Goal: Task Accomplishment & Management: Use online tool/utility

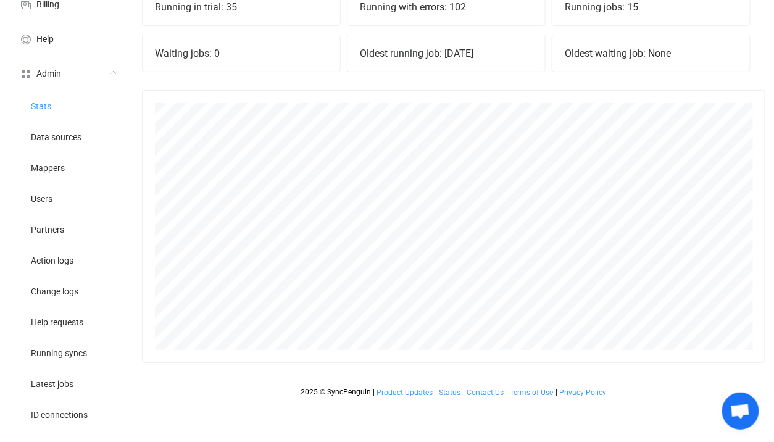
scroll to position [217, 0]
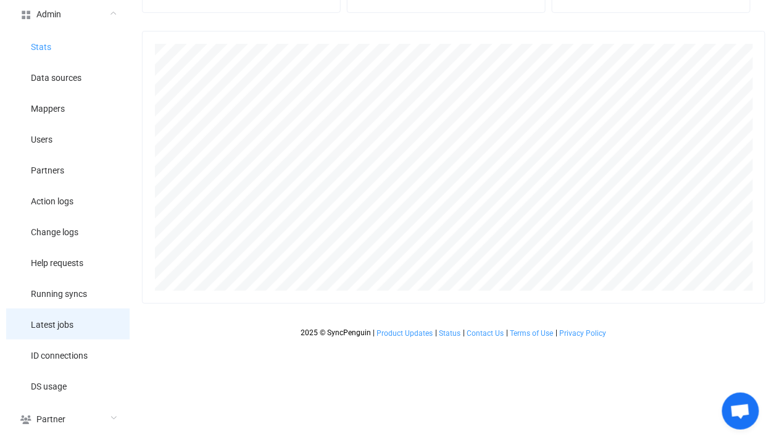
click at [85, 321] on li "Latest jobs" at bounding box center [67, 324] width 123 height 31
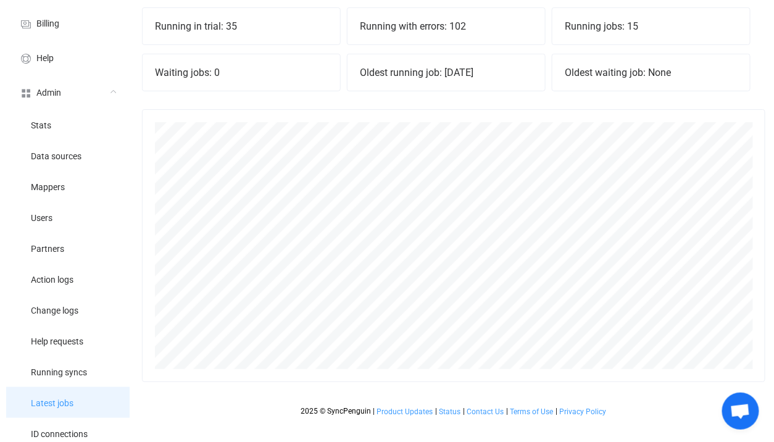
scroll to position [0, 0]
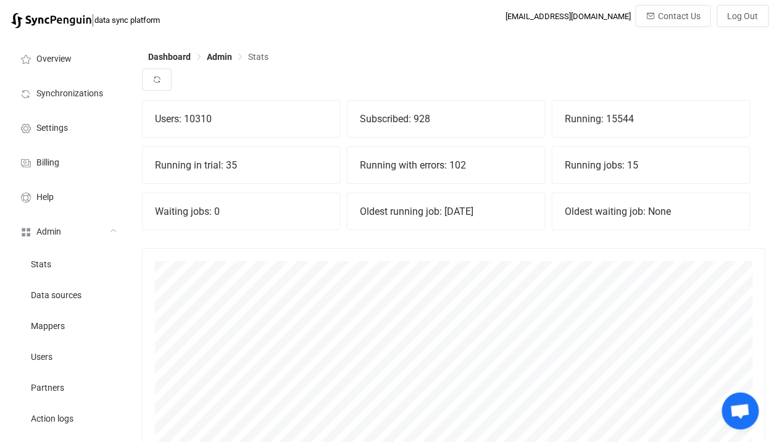
click at [255, 196] on div "Waiting jobs: 0" at bounding box center [241, 211] width 197 height 36
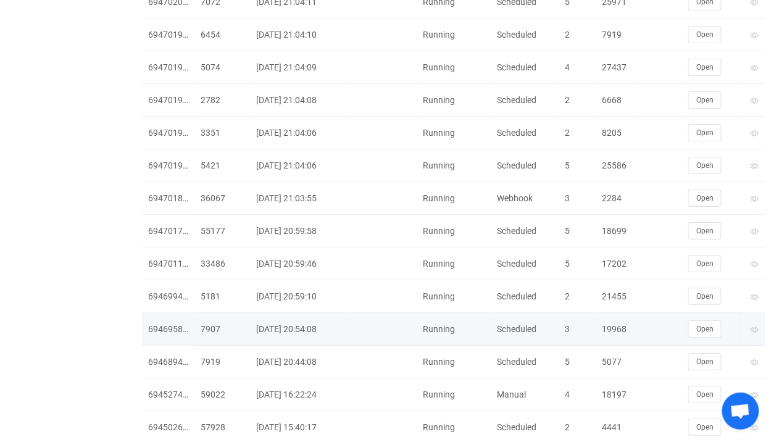
scroll to position [2761, 0]
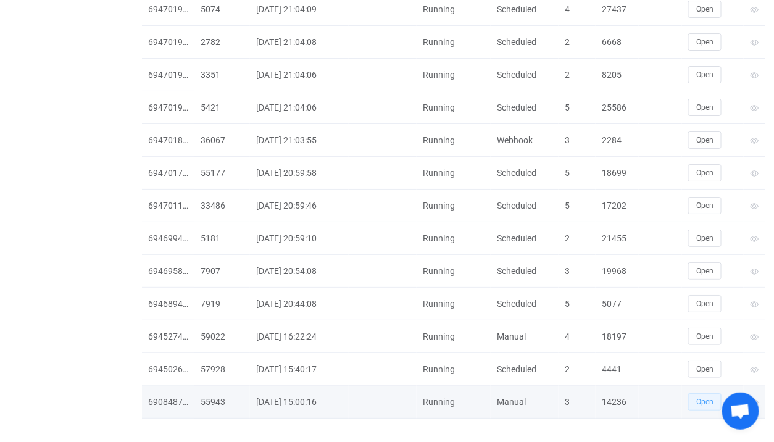
click at [702, 393] on button "Open" at bounding box center [704, 401] width 33 height 17
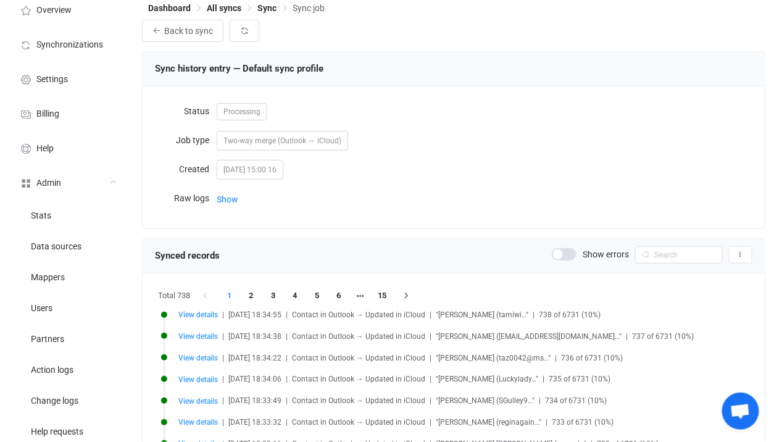
scroll to position [49, 0]
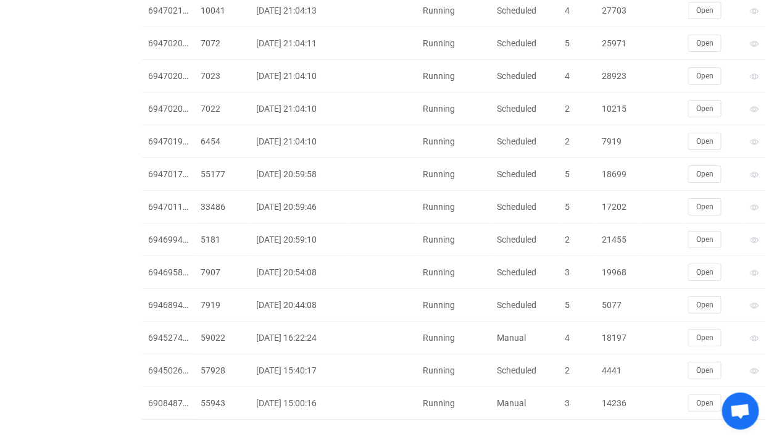
scroll to position [2696, 0]
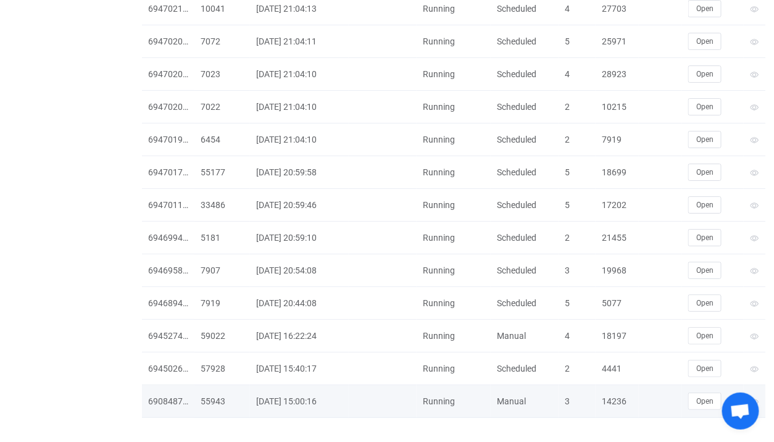
click at [619, 394] on div "14236" at bounding box center [617, 401] width 43 height 14
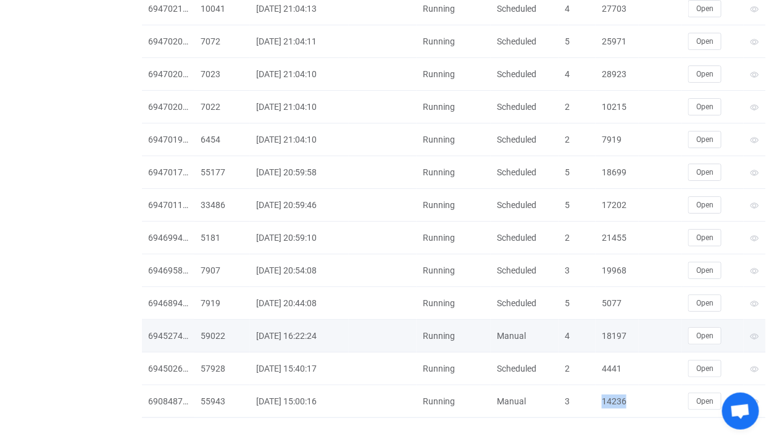
copy div "14236"
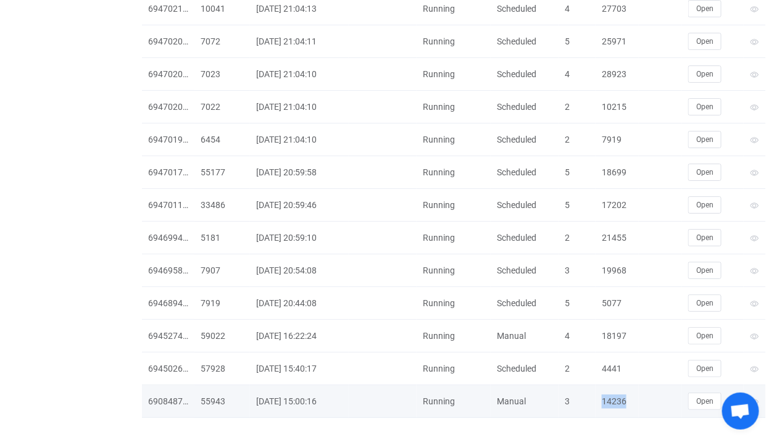
click at [609, 394] on div "14236" at bounding box center [617, 401] width 43 height 14
copy div "14236"
click at [704, 393] on button "Open" at bounding box center [704, 401] width 33 height 17
click at [164, 394] on div "690848705" at bounding box center [168, 401] width 52 height 14
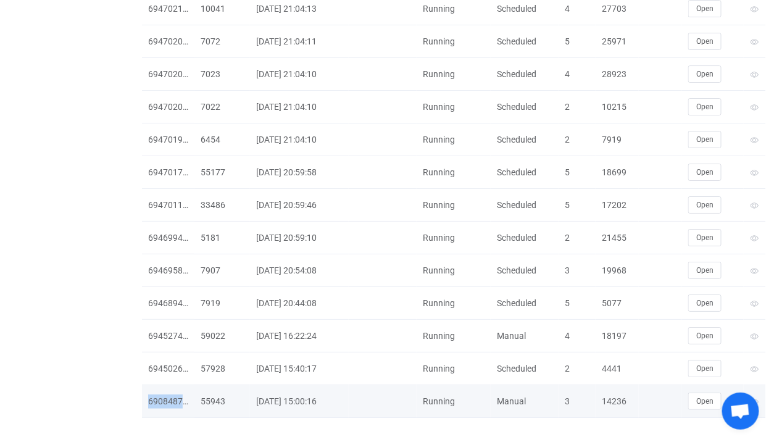
click at [164, 394] on div "690848705" at bounding box center [168, 401] width 52 height 14
copy div "690848705"
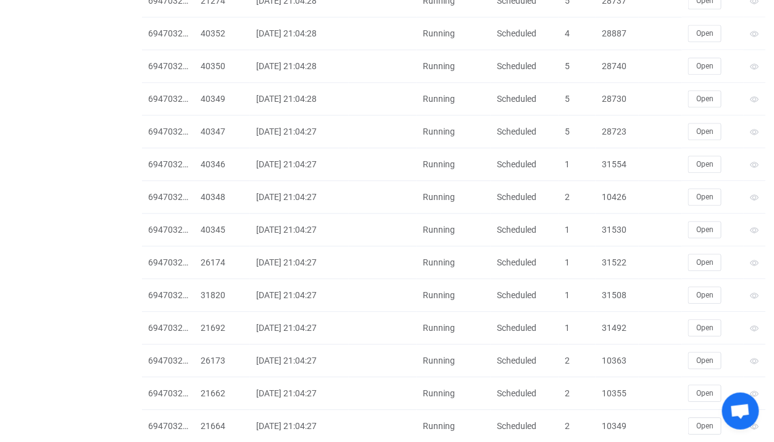
scroll to position [792, 0]
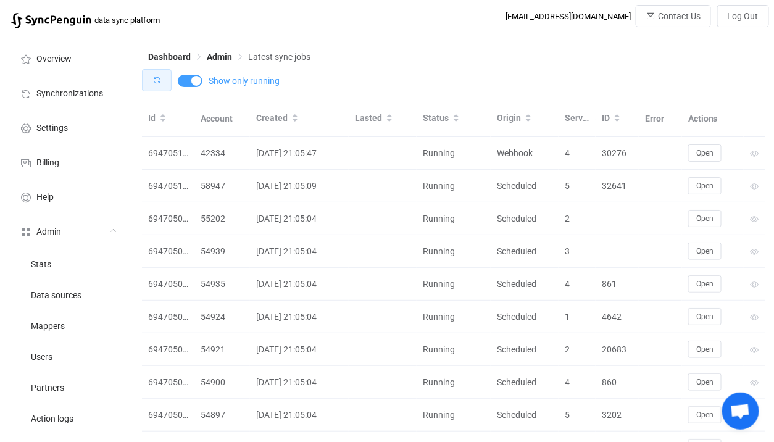
click at [166, 81] on button "button" at bounding box center [157, 80] width 30 height 22
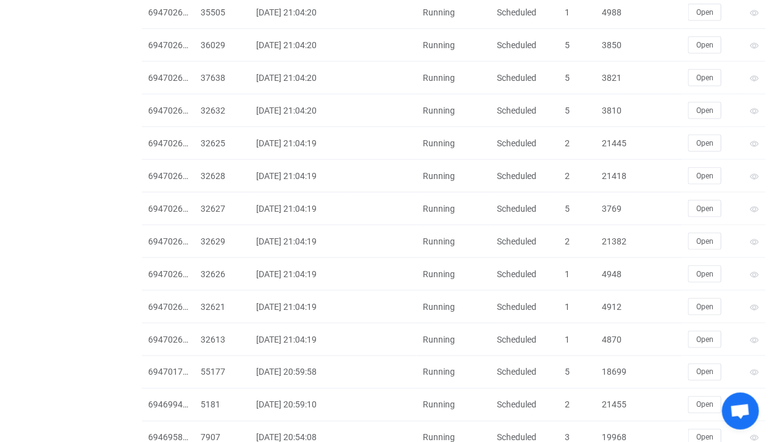
scroll to position [1882, 0]
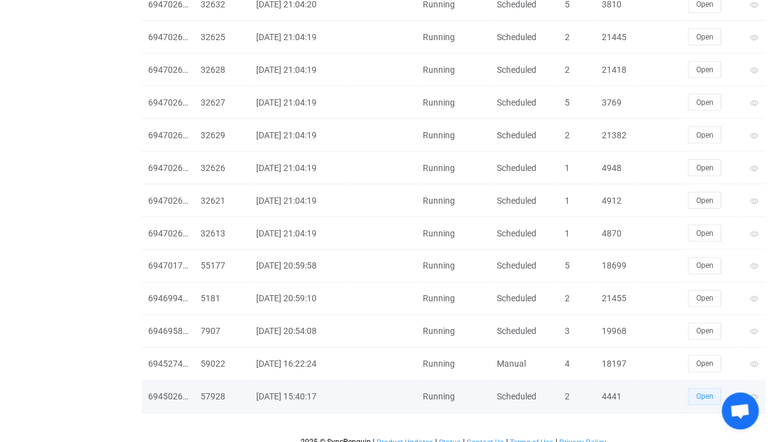
click at [699, 393] on span "Open" at bounding box center [704, 397] width 17 height 9
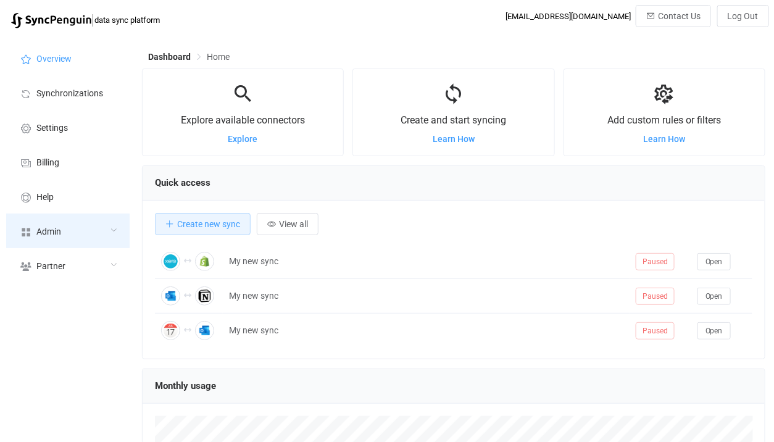
click at [99, 218] on div "Admin" at bounding box center [67, 231] width 123 height 35
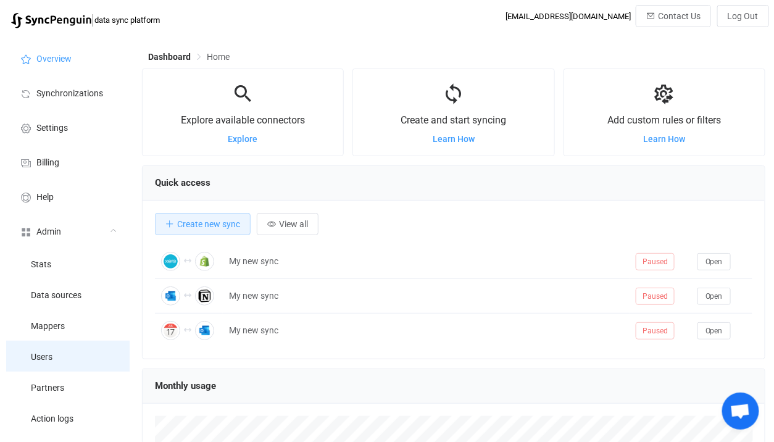
click at [57, 347] on li "Users" at bounding box center [67, 356] width 123 height 31
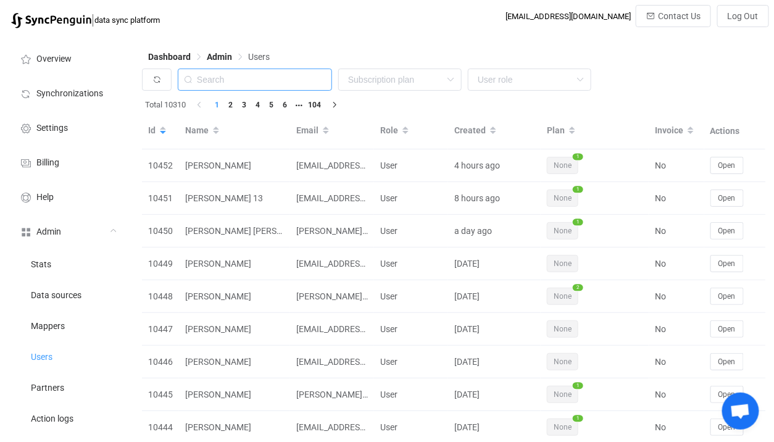
click at [251, 81] on input "text" at bounding box center [255, 80] width 154 height 22
paste input "laimis@daedalean.ai"
type input "daedalean.ai"
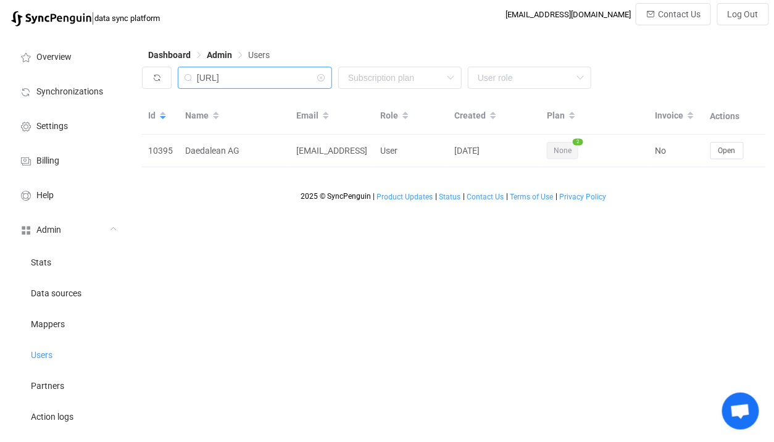
scroll to position [217, 0]
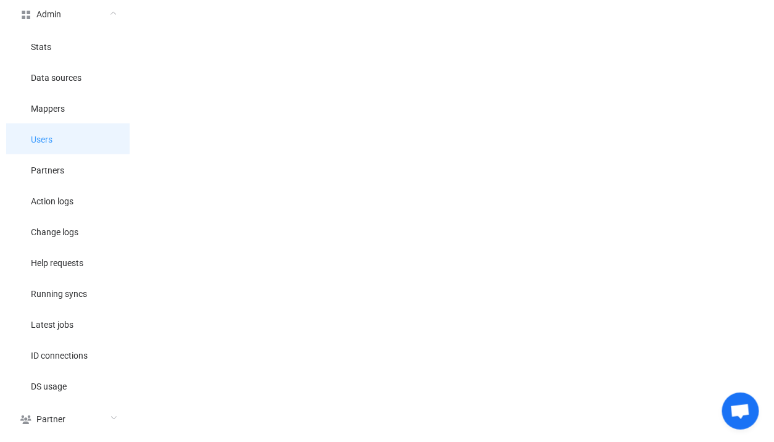
click at [68, 136] on li "Users" at bounding box center [67, 138] width 123 height 31
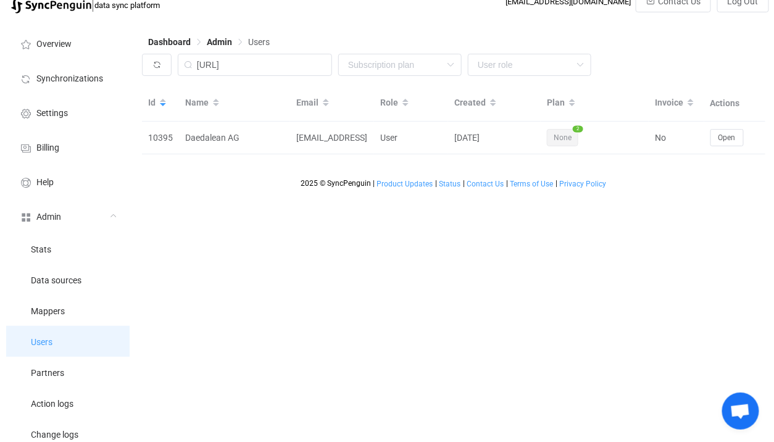
scroll to position [0, 0]
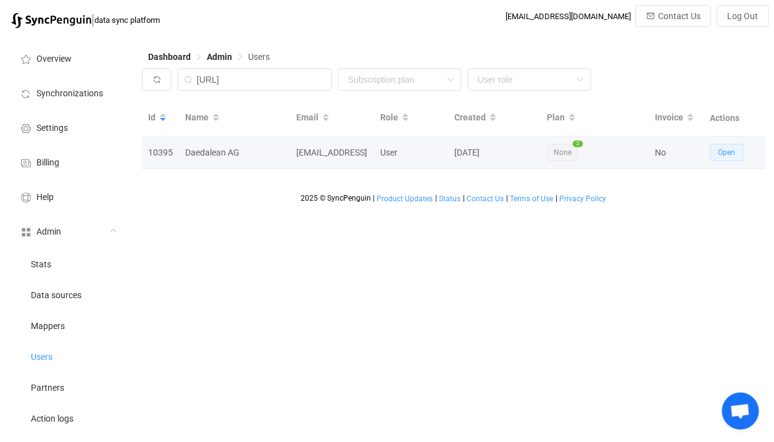
click at [717, 157] on button "Open" at bounding box center [726, 152] width 33 height 17
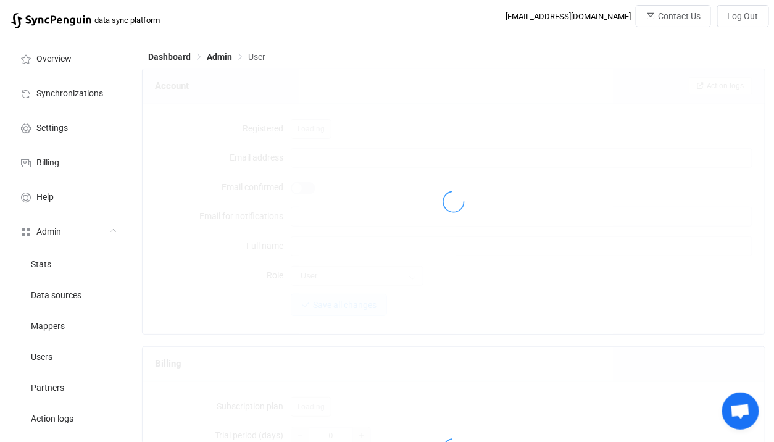
type input "[EMAIL_ADDRESS]"
type input "Daedalean AG"
type input "14"
type input "7 days"
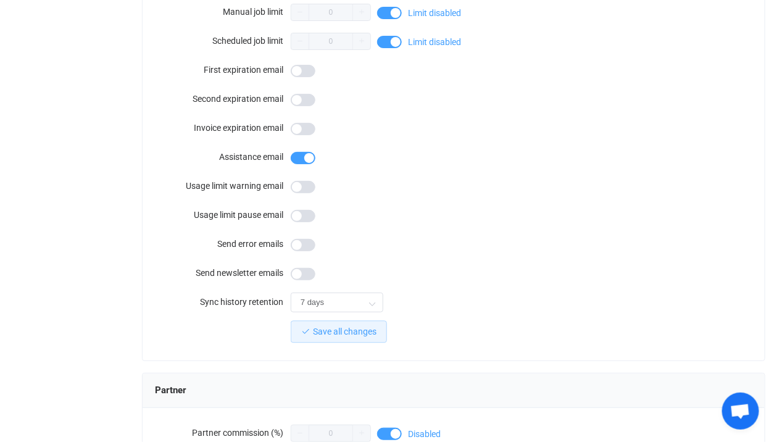
scroll to position [1151, 0]
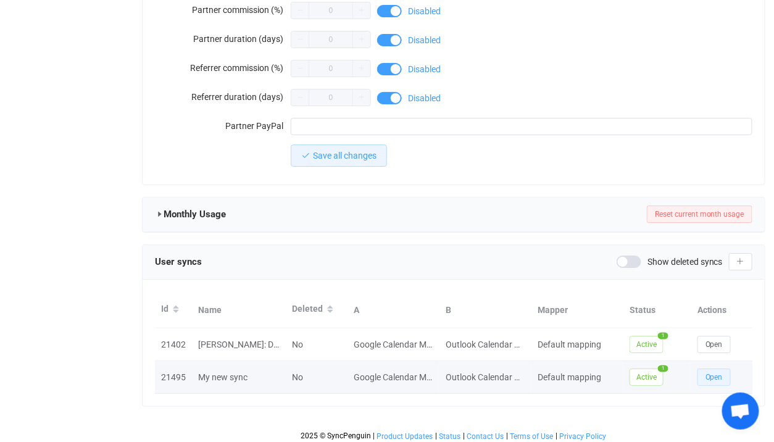
click at [710, 373] on span "Open" at bounding box center [713, 377] width 17 height 9
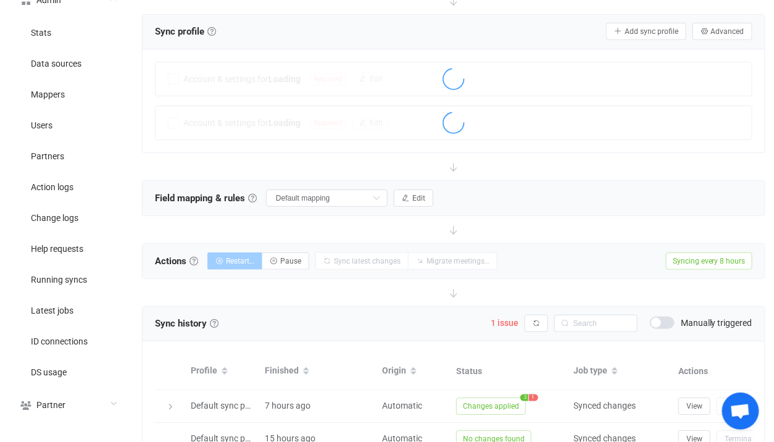
scroll to position [230, 0]
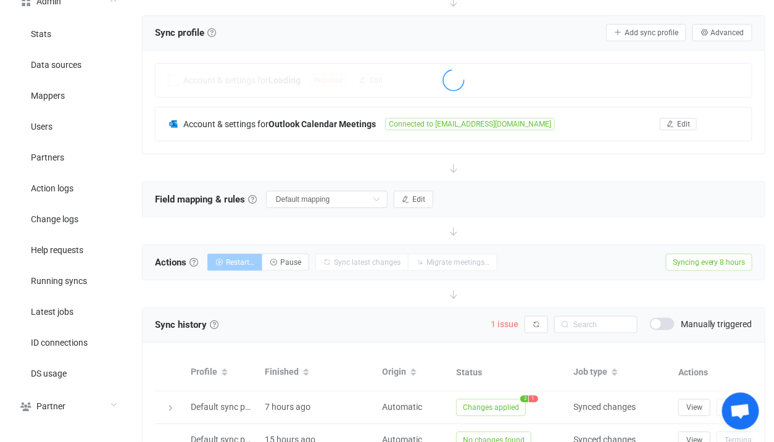
click at [508, 319] on span "1 issue" at bounding box center [505, 324] width 28 height 10
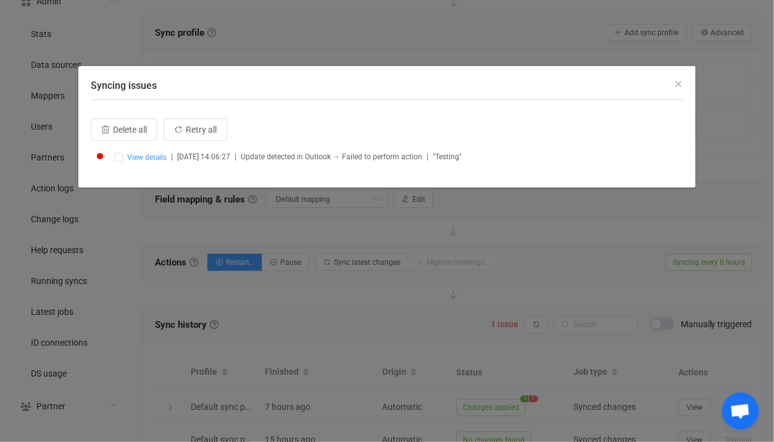
click at [158, 157] on span "View details" at bounding box center [146, 157] width 39 height 9
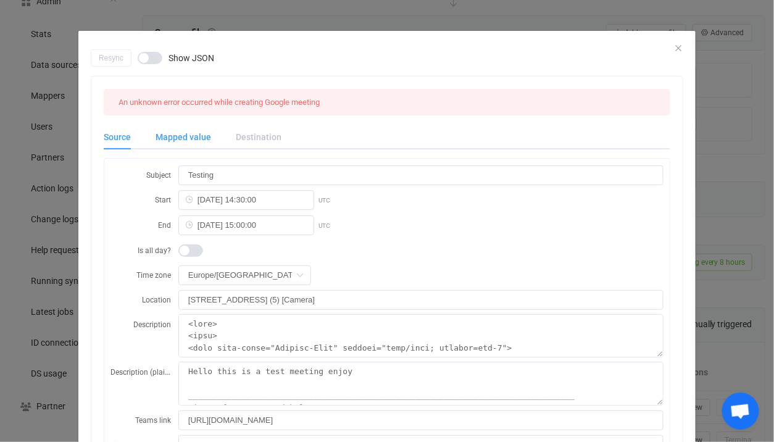
click at [202, 133] on div "Mapped value" at bounding box center [183, 137] width 80 height 25
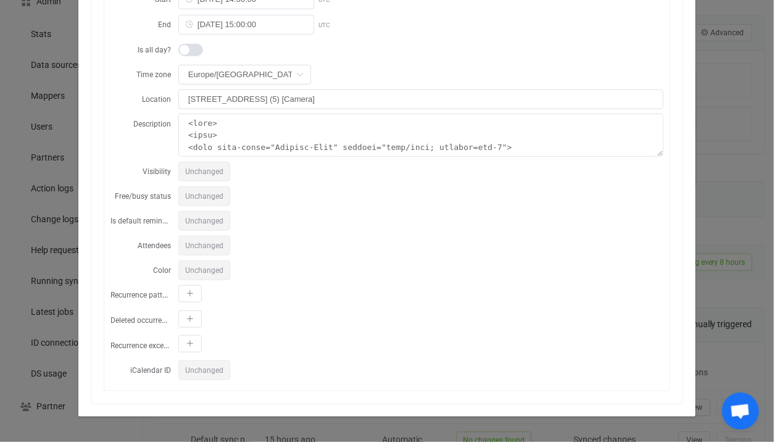
scroll to position [0, 0]
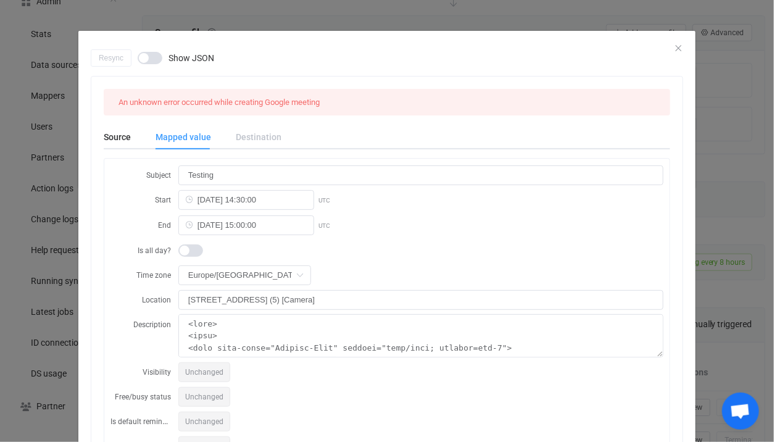
click at [671, 200] on div "An unknown error occurred while creating Google meeting Source Mapped value Des…" at bounding box center [386, 341] width 591 height 528
click at [729, 214] on div "Resync Show JSON An unknown error occurred while creating Google meeting Source…" at bounding box center [387, 221] width 774 height 442
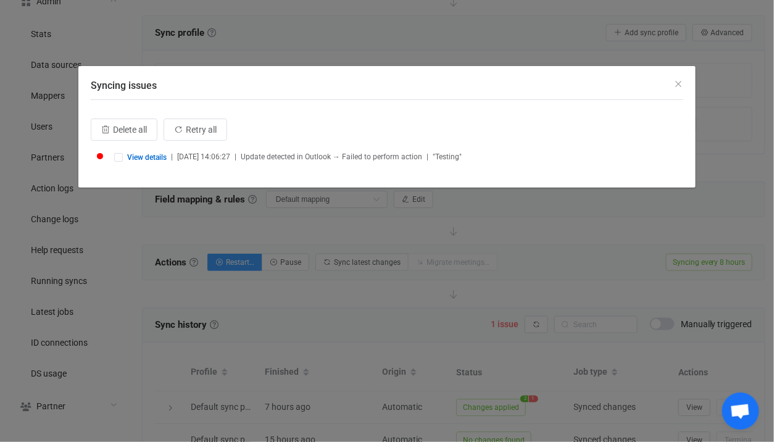
click at [620, 422] on div "Syncing issues Delete all Retry all View details | 2025-09-21 14:06:27 | Update…" at bounding box center [387, 221] width 774 height 442
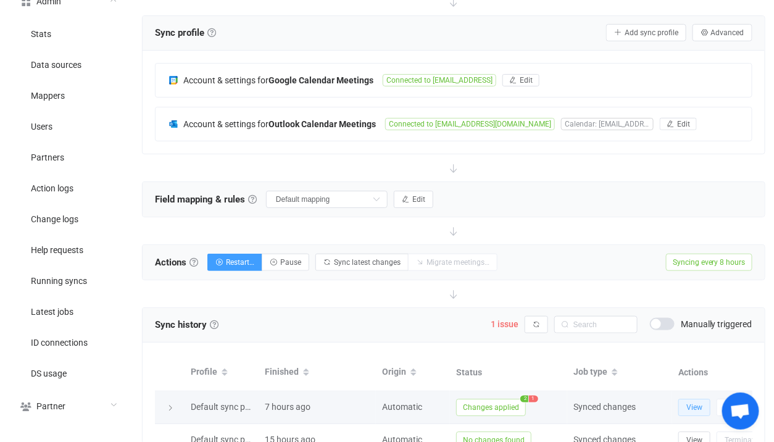
click at [699, 408] on span "View" at bounding box center [694, 407] width 16 height 9
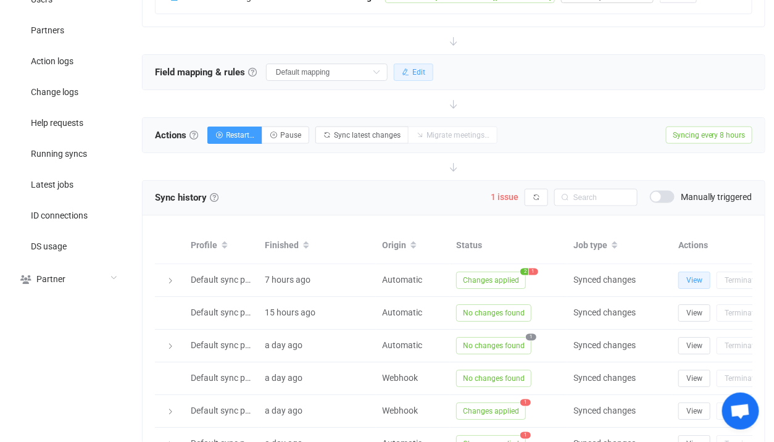
scroll to position [467, 0]
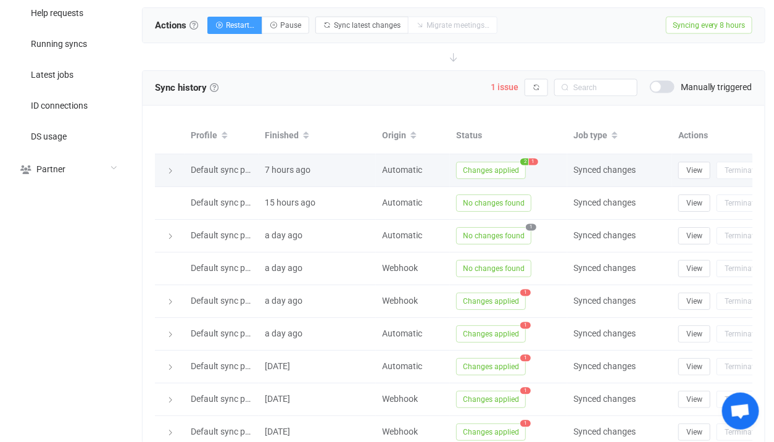
click at [480, 170] on span "Changes applied" at bounding box center [491, 170] width 70 height 17
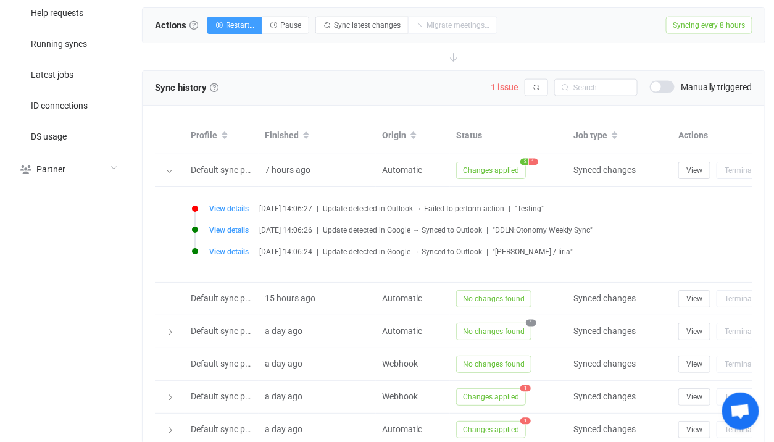
click at [213, 200] on div "View details | 2025-09-21 14:06:27 | Update detected in Outlook → Failed to per…" at bounding box center [477, 234] width 582 height 70
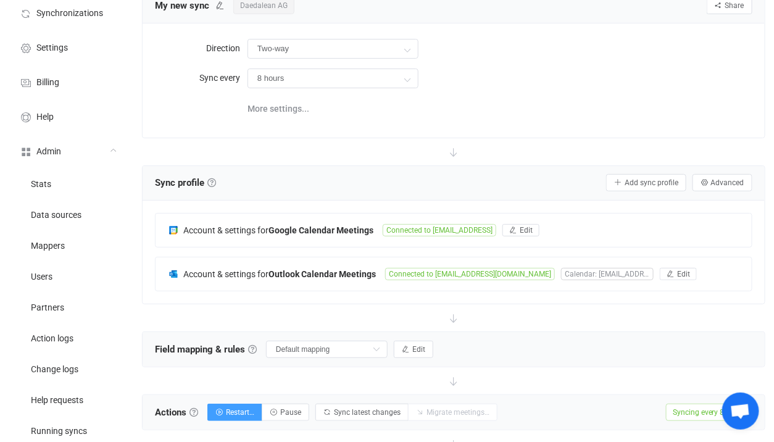
scroll to position [109, 0]
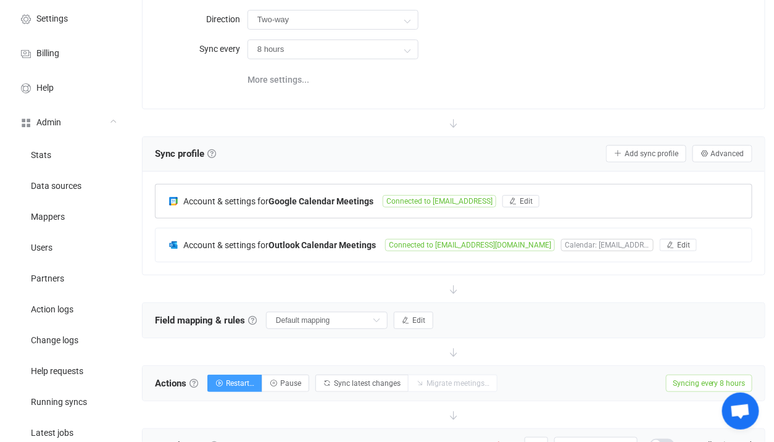
click at [354, 211] on div "Account & settings for Google Calendar Meetings Connected to laimis@daedalean.a…" at bounding box center [454, 201] width 596 height 33
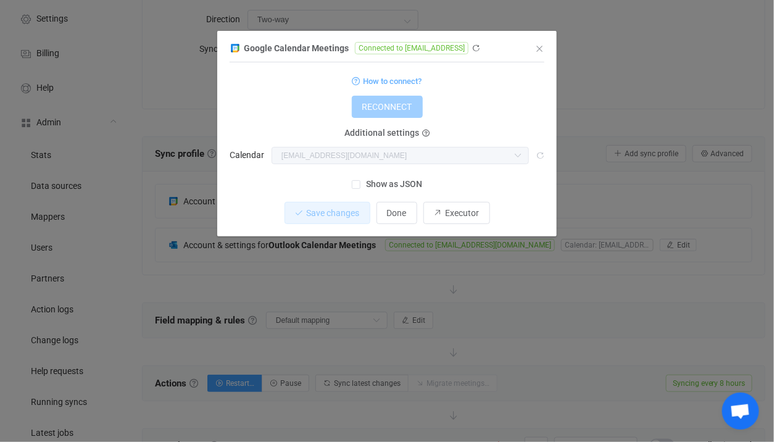
click at [343, 260] on div "Google Calendar Meetings Connected to laimis@daedalean.ai 1 { { "refreshToken":…" at bounding box center [387, 221] width 774 height 442
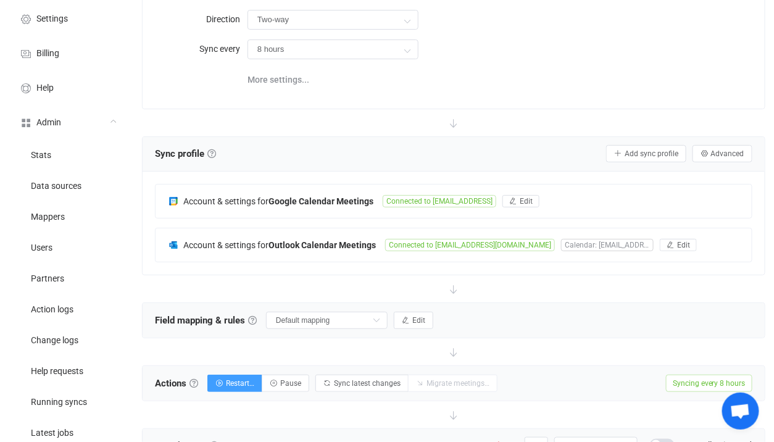
click at [342, 175] on div "Account & settings for Google Calendar Meetings Connected to laimis@daedalean.a…" at bounding box center [454, 223] width 622 height 103
click at [341, 196] on b "Google Calendar Meetings" at bounding box center [320, 201] width 105 height 10
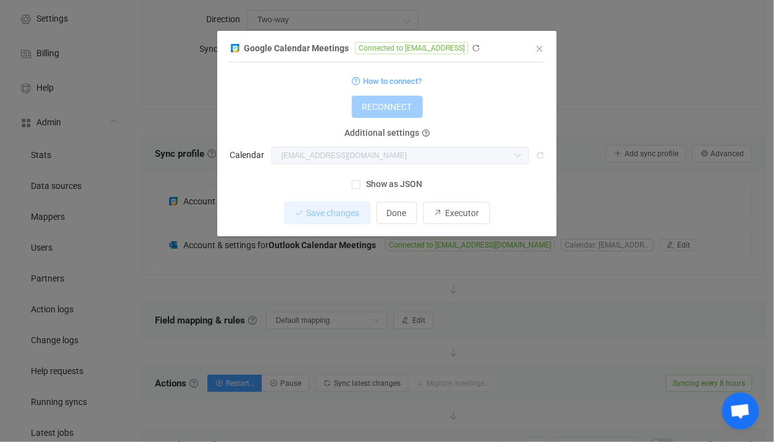
click at [411, 49] on span "Connected to laimis@daedalean.ai" at bounding box center [412, 48] width 114 height 12
drag, startPoint x: 411, startPoint y: 49, endPoint x: 463, endPoint y: 48, distance: 52.5
click at [462, 48] on span "Connected to laimis@daedalean.ai" at bounding box center [412, 48] width 114 height 12
click at [468, 48] on span "Connected to laimis@daedalean.ai" at bounding box center [412, 48] width 114 height 12
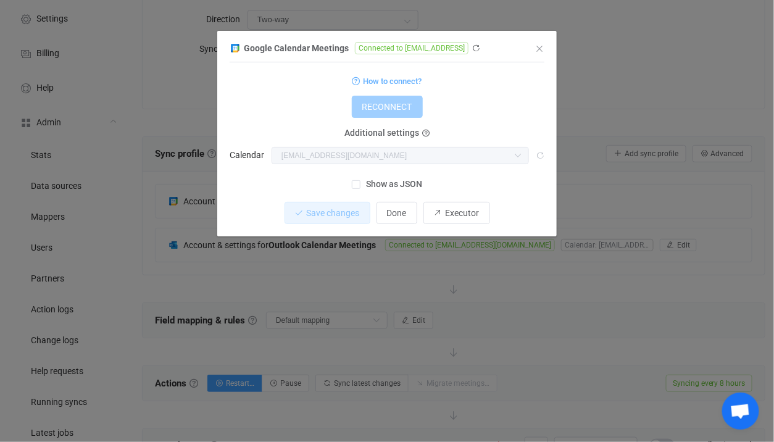
click at [418, 48] on span "Connected to laimis@daedalean.ai" at bounding box center [412, 48] width 114 height 12
drag, startPoint x: 418, startPoint y: 48, endPoint x: 473, endPoint y: 49, distance: 55.6
click at [468, 49] on span "Connected to laimis@daedalean.ai" at bounding box center [412, 48] width 114 height 12
copy span "laimis@daedalean.ai"
click at [376, 283] on div "Google Calendar Meetings Connected to laimis@daedalean.ai 1 { { "refreshToken":…" at bounding box center [387, 221] width 774 height 442
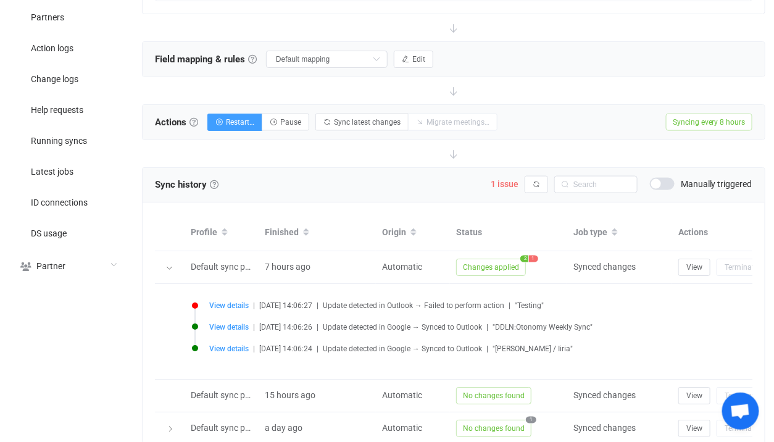
scroll to position [389, 0]
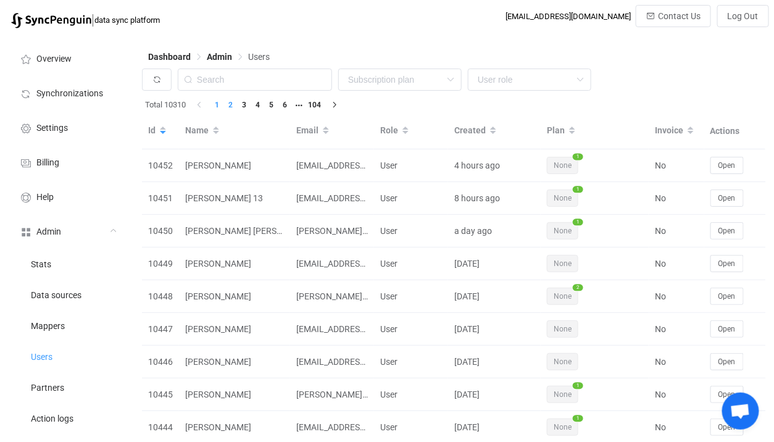
click at [234, 100] on li "2" at bounding box center [231, 105] width 14 height 14
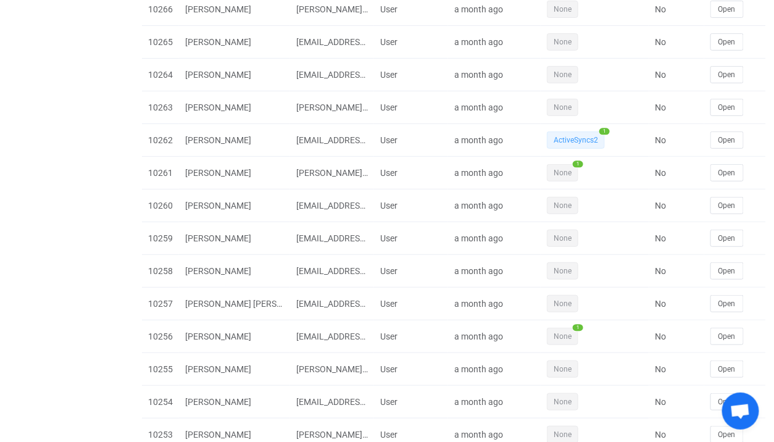
scroll to position [2969, 0]
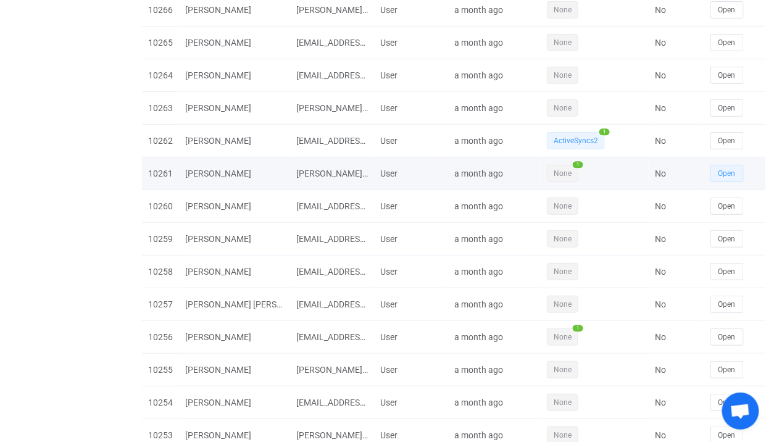
click at [714, 165] on button "Open" at bounding box center [726, 173] width 33 height 17
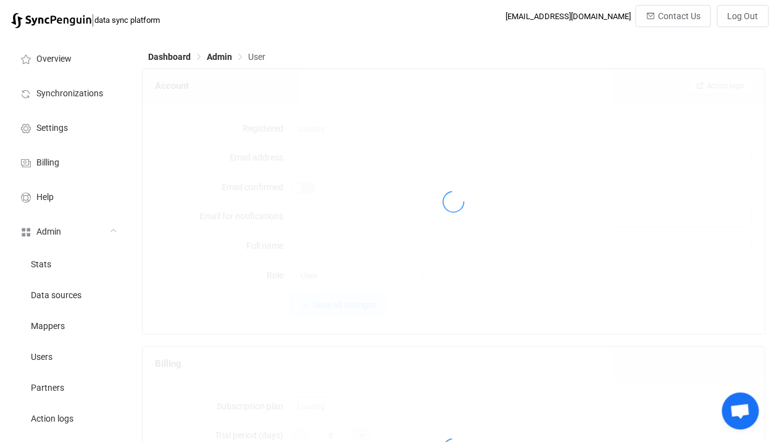
type input "[PERSON_NAME][EMAIL_ADDRESS][DOMAIN_NAME]"
type input "[PERSON_NAME]"
type input "14"
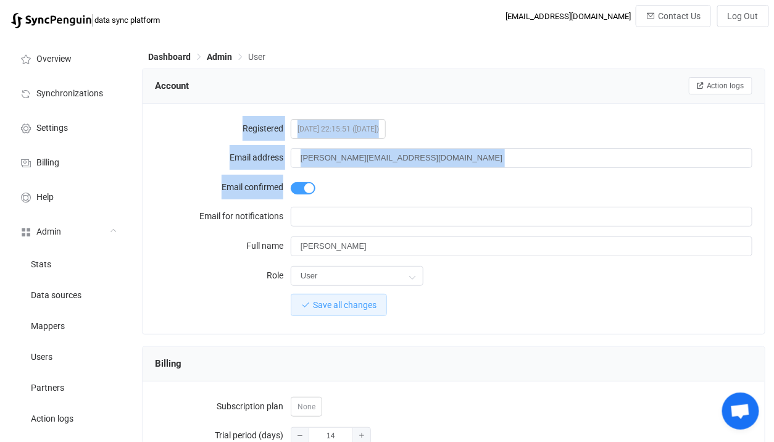
drag, startPoint x: 577, startPoint y: 185, endPoint x: 689, endPoint y: 85, distance: 150.3
click at [689, 85] on div "Account Action logs Registered [DATE] 22:15:51 ([DATE]) Email address [PERSON_N…" at bounding box center [453, 202] width 623 height 266
click at [713, 85] on span "Action logs" at bounding box center [726, 85] width 38 height 9
click at [517, 168] on div "[PERSON_NAME][EMAIL_ADDRESS][DOMAIN_NAME]" at bounding box center [522, 158] width 462 height 25
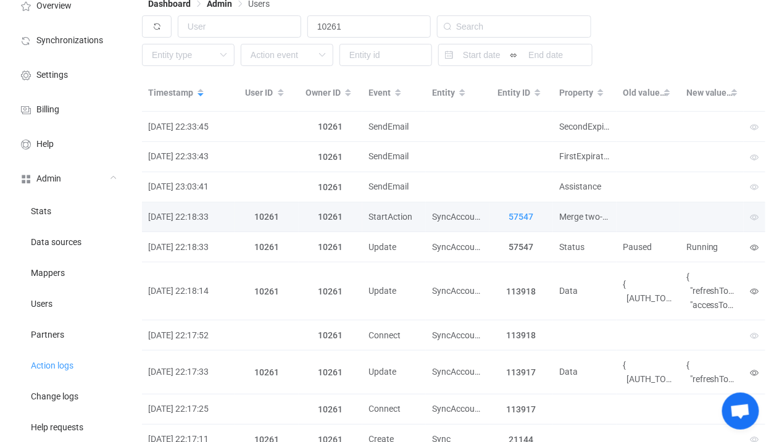
scroll to position [217, 0]
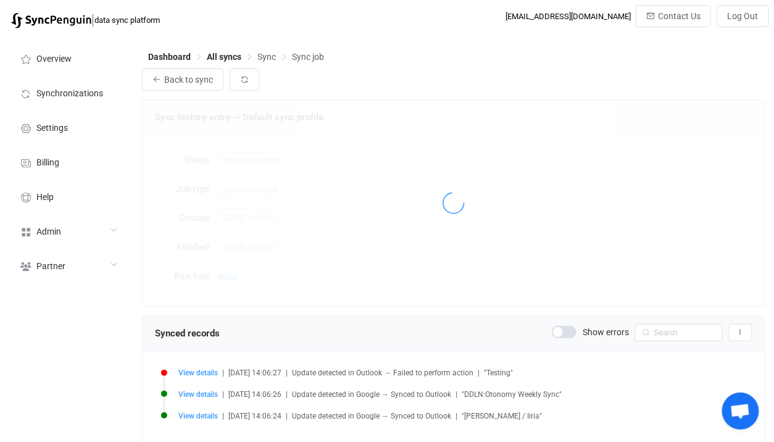
click at [251, 249] on div at bounding box center [454, 203] width 622 height 205
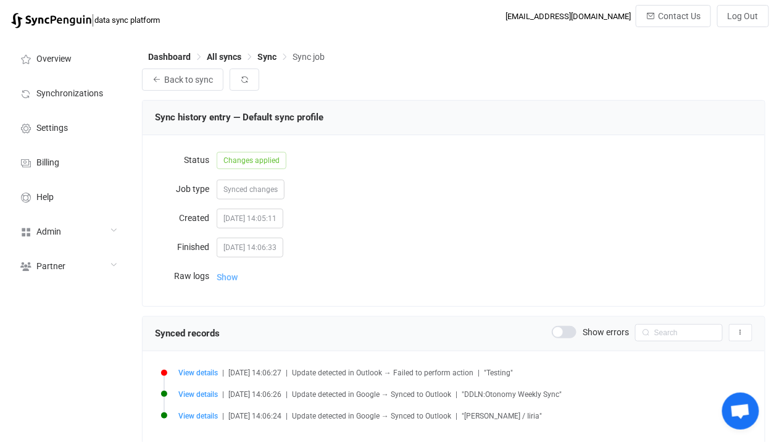
click at [236, 280] on span "Show" at bounding box center [227, 277] width 21 height 25
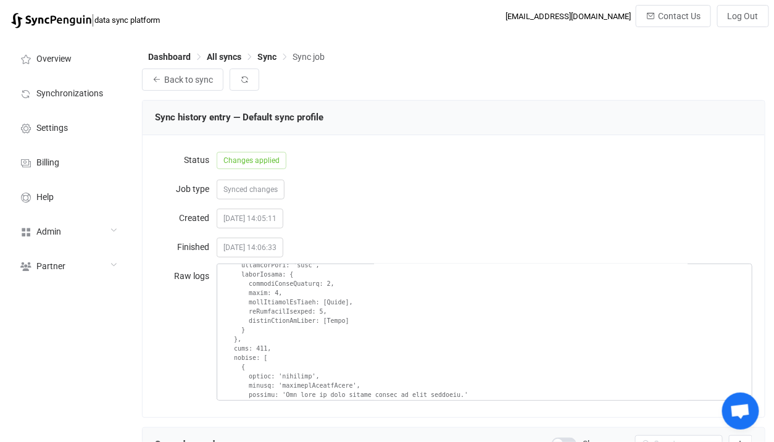
scroll to position [2303, 0]
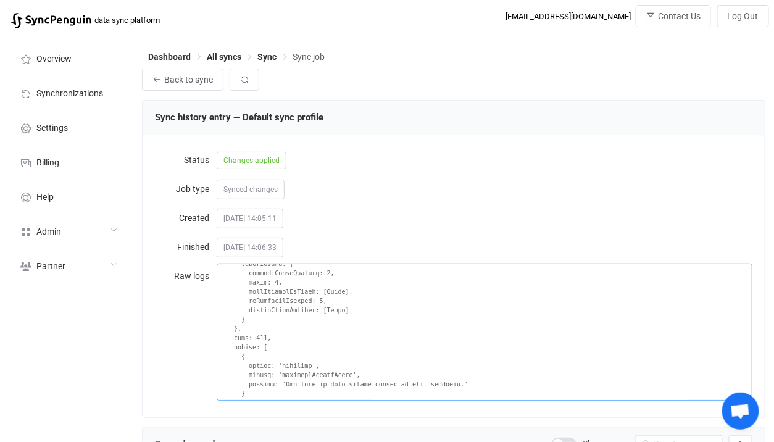
click at [449, 365] on textarea at bounding box center [485, 332] width 536 height 137
drag, startPoint x: 449, startPoint y: 365, endPoint x: 294, endPoint y: 364, distance: 155.5
click at [294, 364] on textarea at bounding box center [485, 332] width 536 height 137
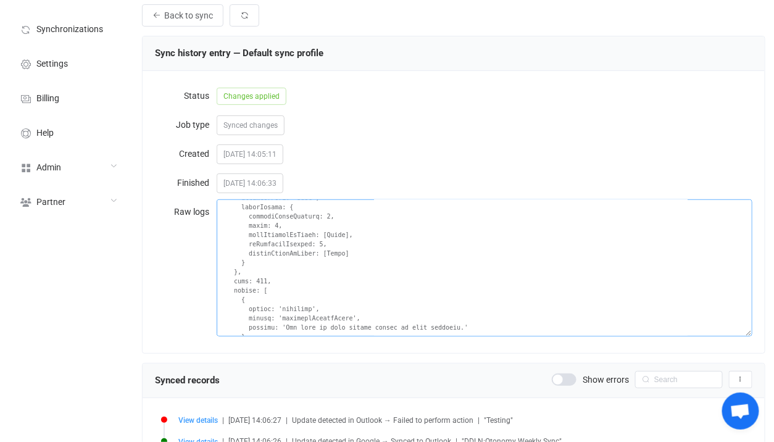
scroll to position [2308, 0]
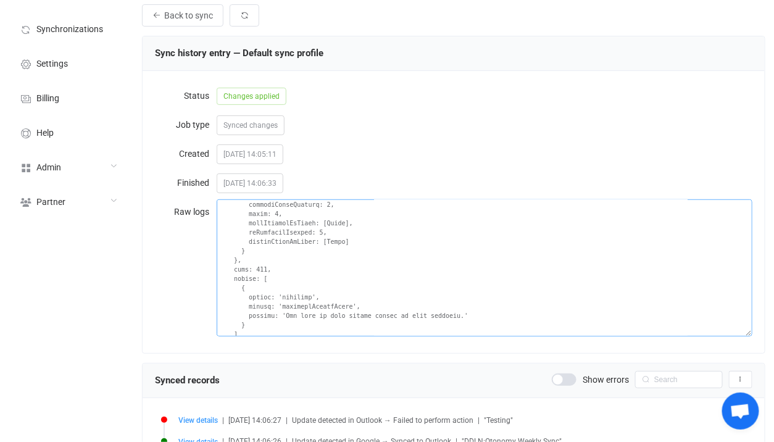
click at [343, 270] on textarea at bounding box center [485, 267] width 536 height 137
click at [264, 273] on textarea at bounding box center [485, 267] width 536 height 137
click at [305, 297] on textarea at bounding box center [485, 267] width 536 height 137
click at [288, 298] on textarea at bounding box center [485, 267] width 536 height 137
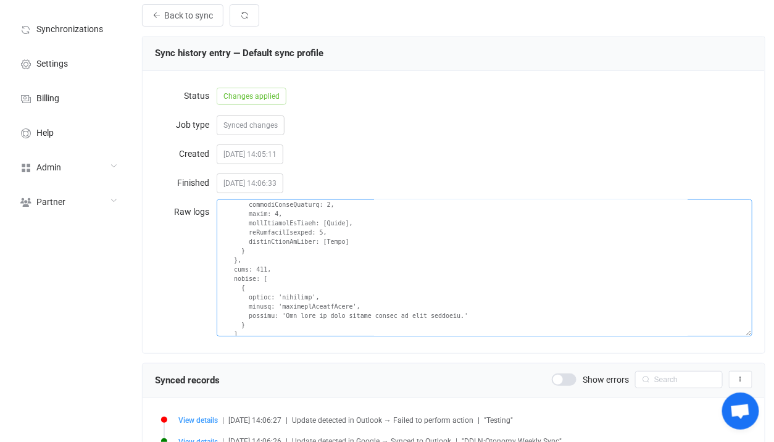
drag, startPoint x: 288, startPoint y: 298, endPoint x: 388, endPoint y: 298, distance: 100.0
click at [388, 298] on textarea at bounding box center [485, 267] width 536 height 137
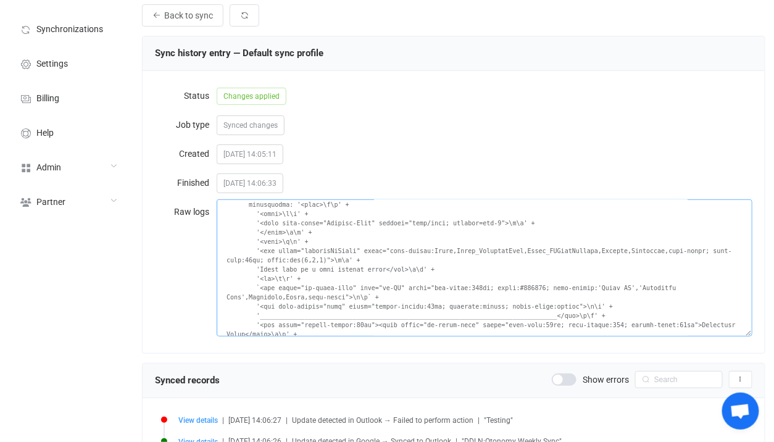
scroll to position [1532, 0]
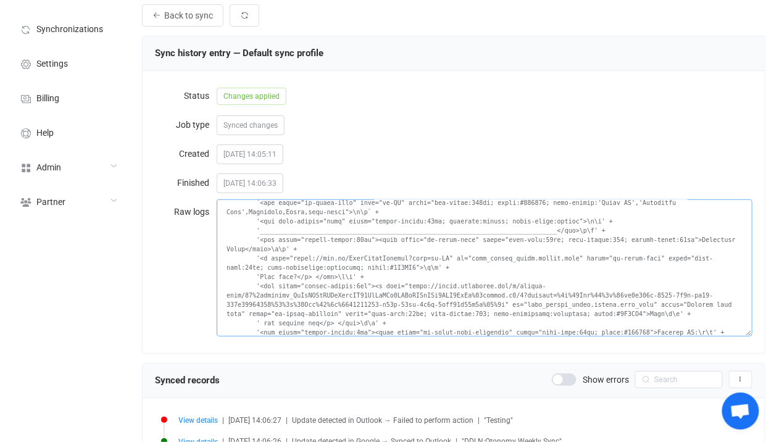
click at [344, 262] on textarea at bounding box center [485, 267] width 536 height 137
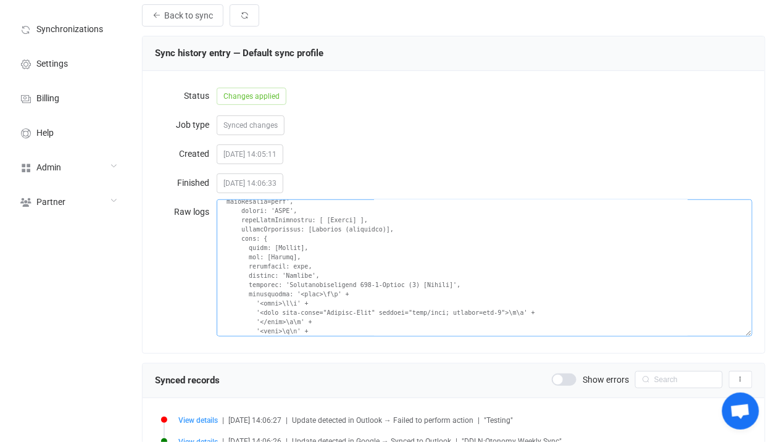
scroll to position [1357, 0]
click at [384, 278] on textarea at bounding box center [485, 267] width 536 height 137
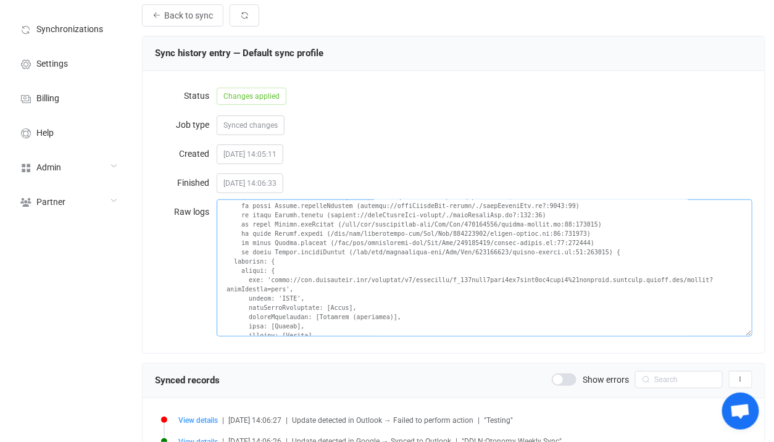
scroll to position [2566, 0]
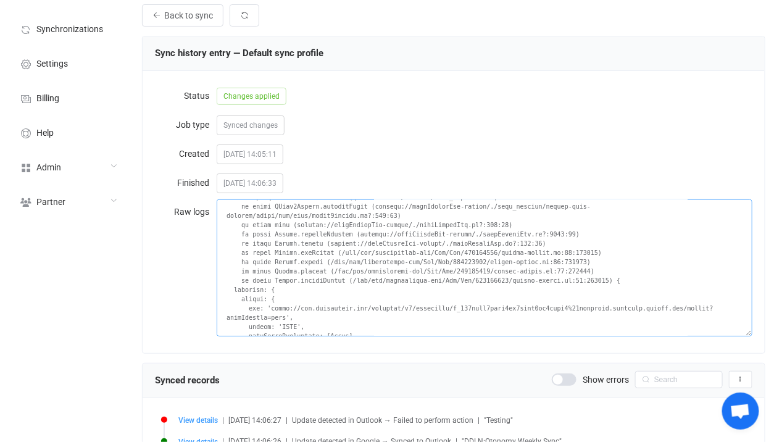
click at [269, 270] on textarea at bounding box center [485, 267] width 536 height 137
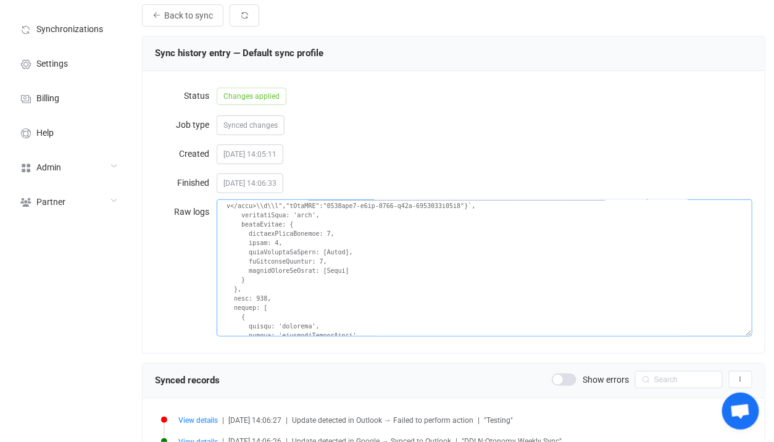
scroll to position [4218, 0]
click at [447, 194] on div "2025-09-21 14:06:33" at bounding box center [485, 182] width 536 height 25
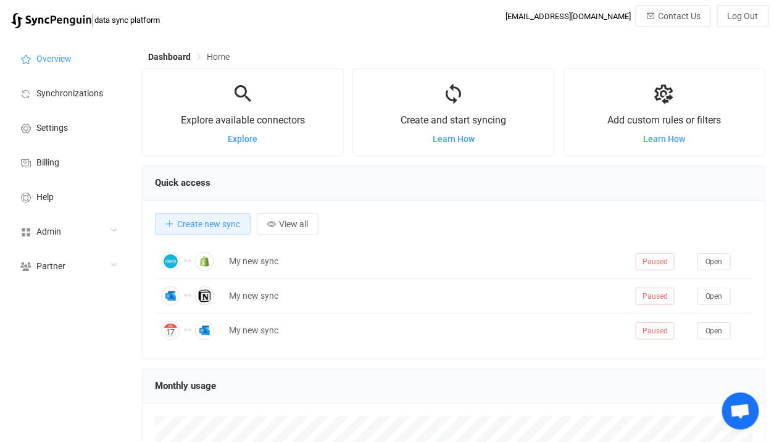
scroll to position [239, 623]
click at [105, 243] on div "Admin" at bounding box center [67, 231] width 123 height 35
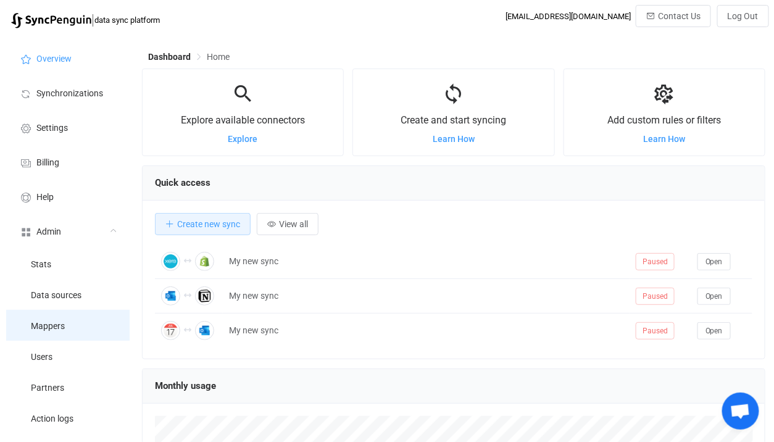
click at [75, 337] on li "Mappers" at bounding box center [67, 325] width 123 height 31
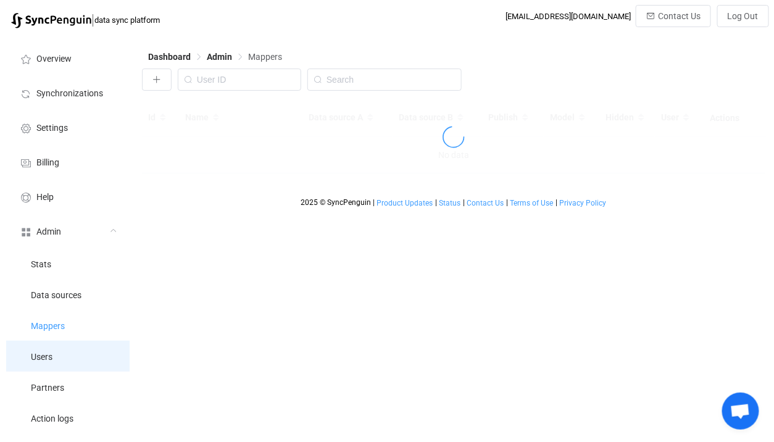
click at [73, 349] on li "Users" at bounding box center [67, 356] width 123 height 31
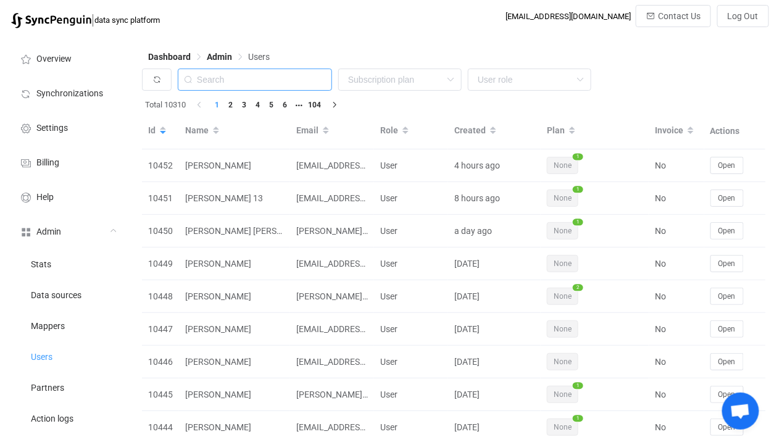
click at [248, 75] on input "text" at bounding box center [255, 80] width 154 height 22
type input "kowelding"
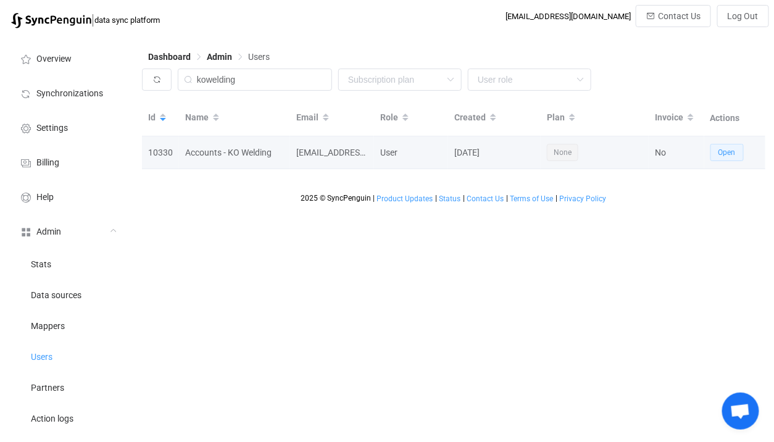
click at [725, 151] on span "Open" at bounding box center [726, 152] width 17 height 9
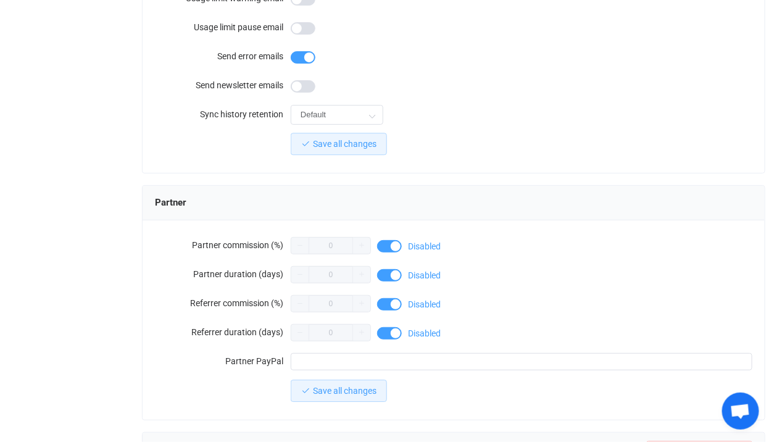
scroll to position [1118, 0]
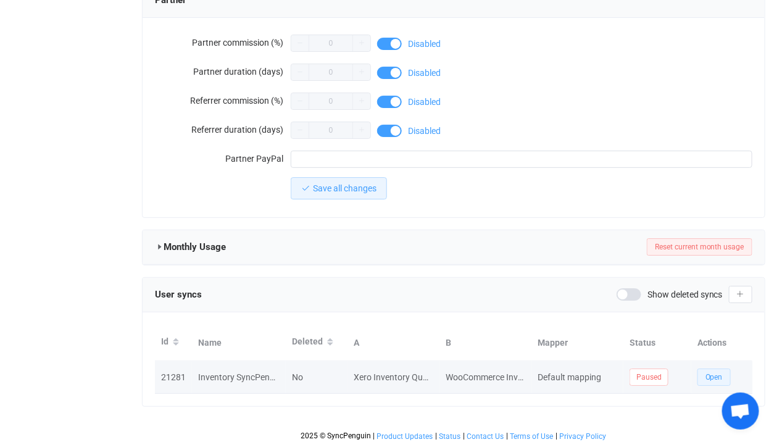
click at [718, 373] on span "Open" at bounding box center [713, 377] width 17 height 9
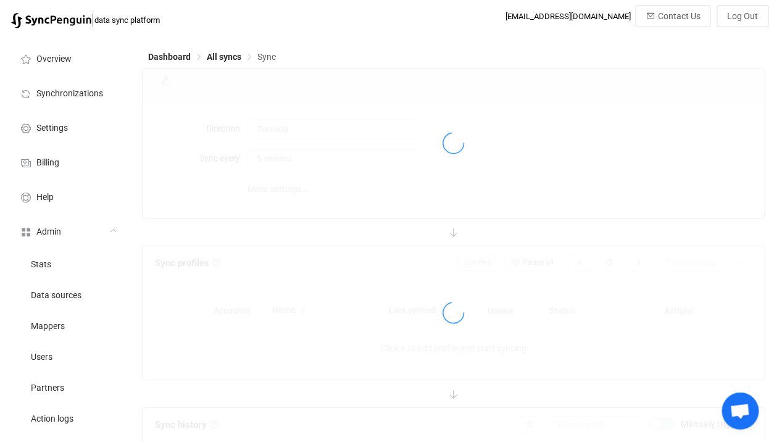
type input "30 minutes"
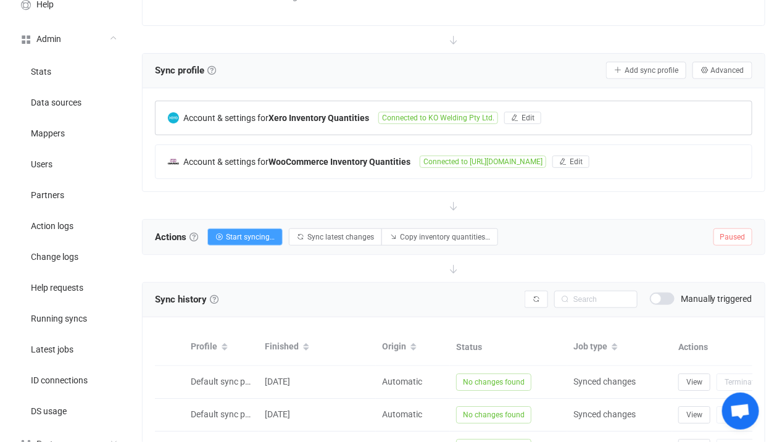
scroll to position [189, 0]
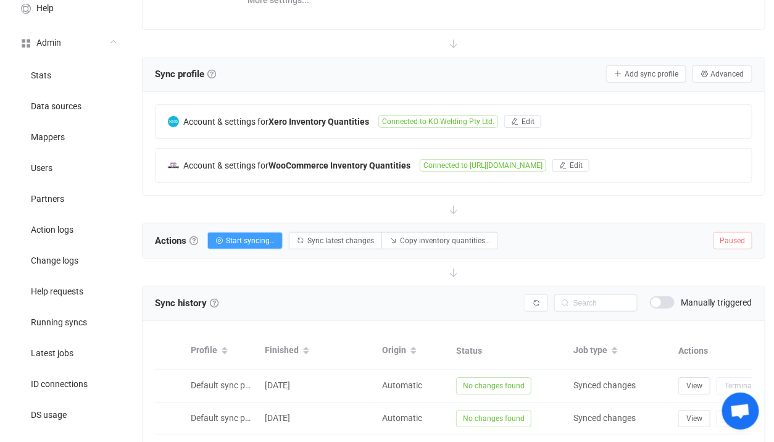
click at [760, 69] on div "Sync profile Sync profile A sync profile represents a single pair of shops to s…" at bounding box center [454, 74] width 622 height 35
click at [734, 70] on span "Advanced" at bounding box center [727, 74] width 33 height 9
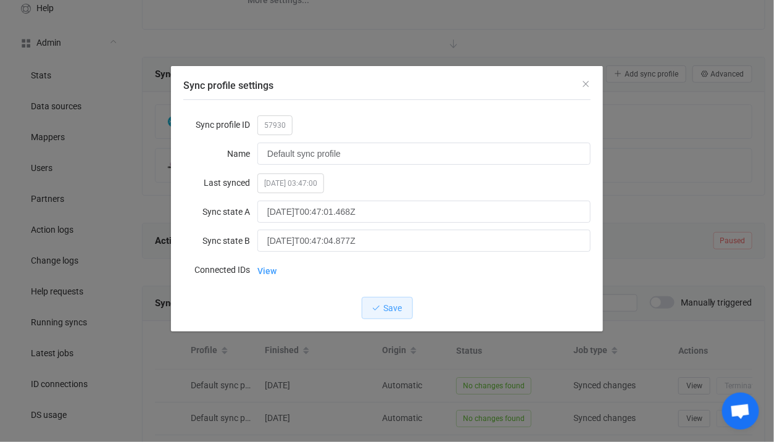
click at [274, 125] on span "57930" at bounding box center [274, 125] width 35 height 20
copy span "57930"
click at [102, 194] on div "Sync profile settings Sync profile ID 57930 Name Default sync profile Last sync…" at bounding box center [387, 221] width 774 height 442
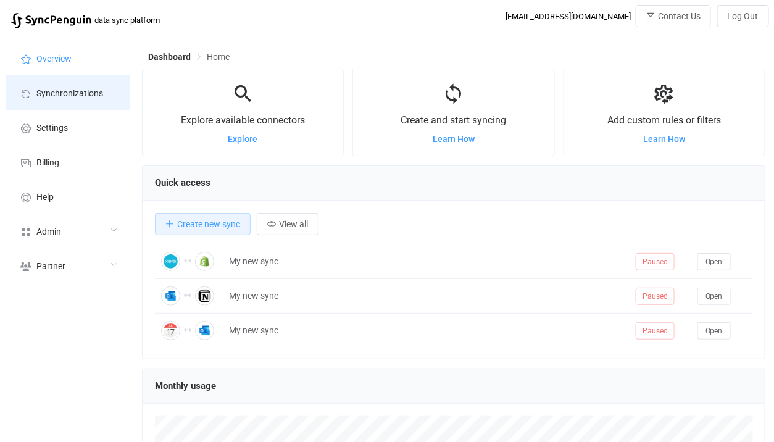
click at [102, 104] on li "Synchronizations" at bounding box center [67, 92] width 123 height 35
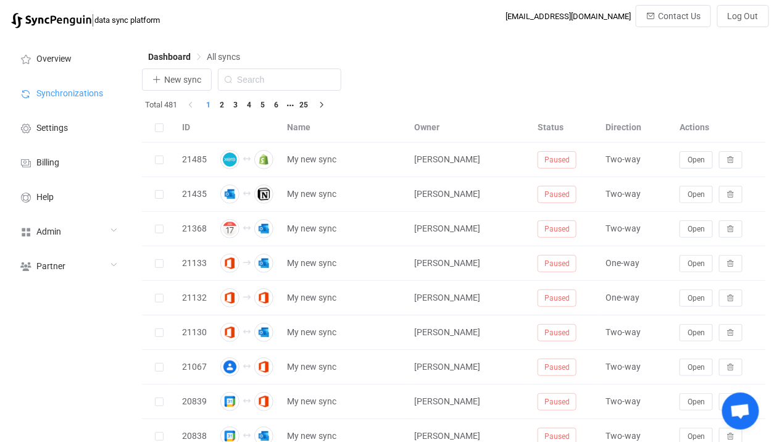
click at [283, 83] on input "text" at bounding box center [279, 80] width 123 height 22
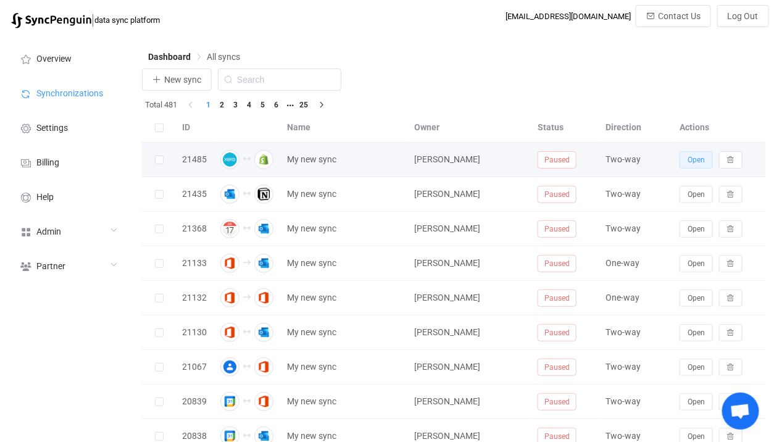
click at [705, 153] on button "Open" at bounding box center [696, 159] width 33 height 17
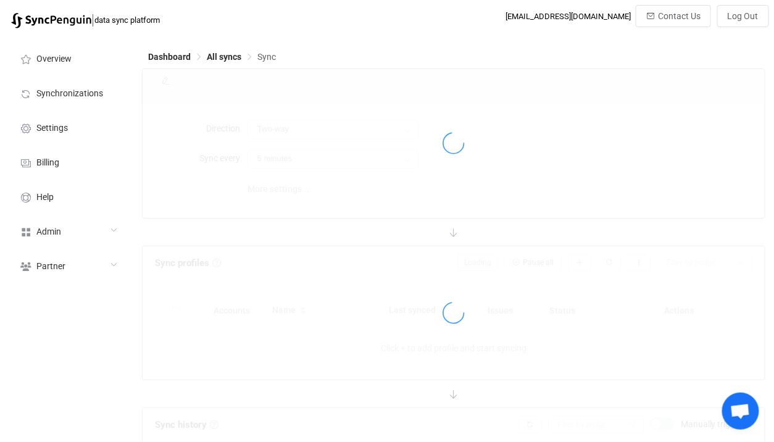
type input "10 minutes"
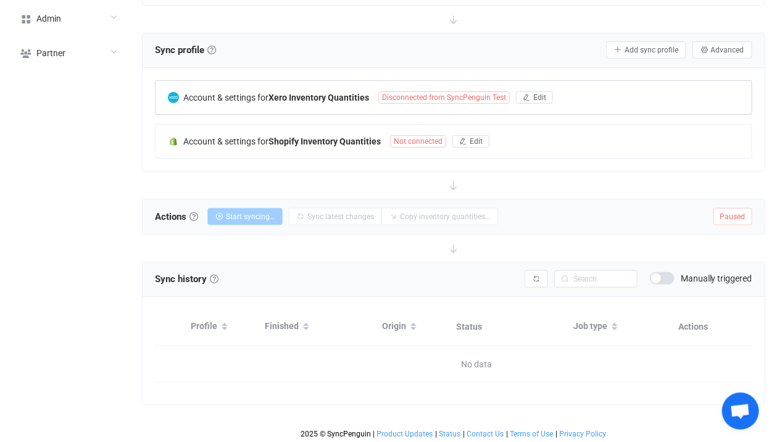
scroll to position [183, 0]
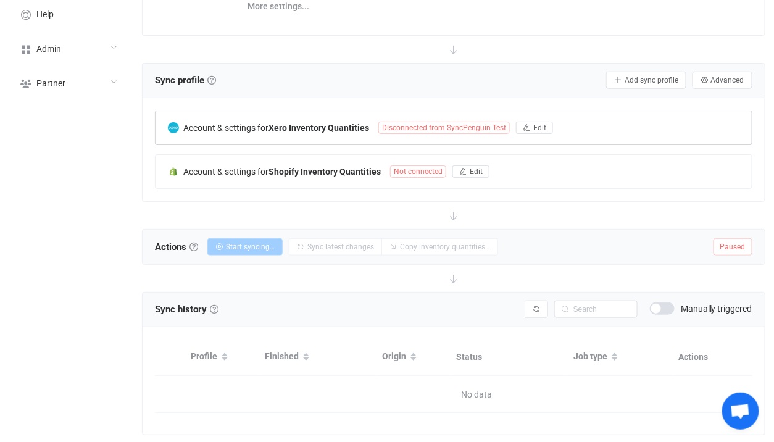
click at [445, 125] on span "Disconnected from SyncPenguin Test" at bounding box center [443, 128] width 131 height 12
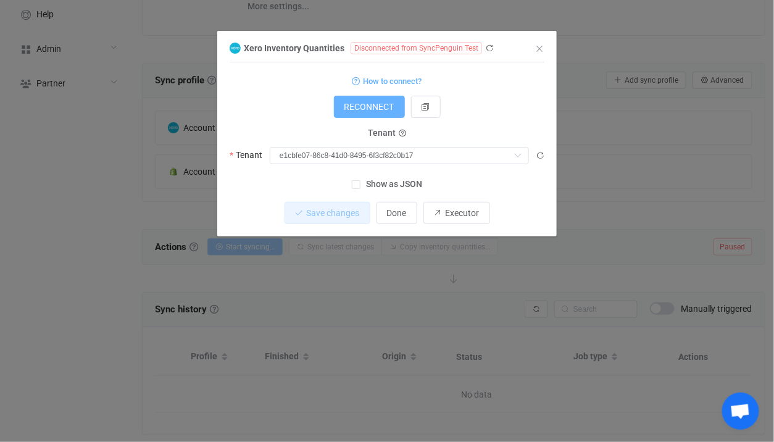
click at [360, 109] on span "RECONNECT" at bounding box center [369, 107] width 50 height 10
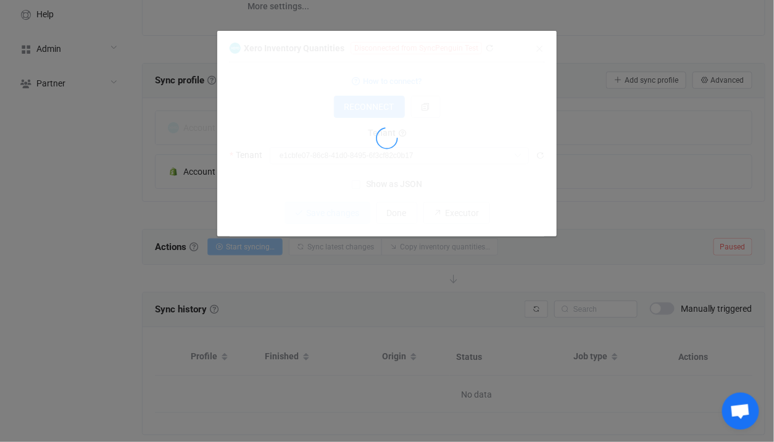
type input "SyncPenguin Test"
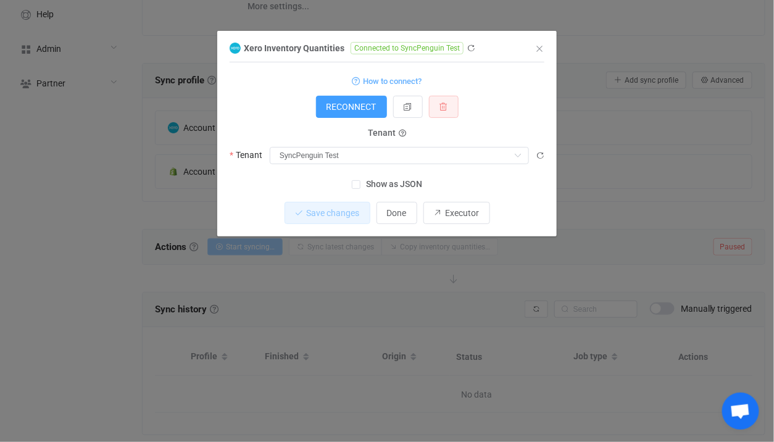
click at [610, 112] on div "Xero Inventory Quantities Connected to SyncPenguin Test 1 { { "accessToken": "*…" at bounding box center [387, 221] width 774 height 442
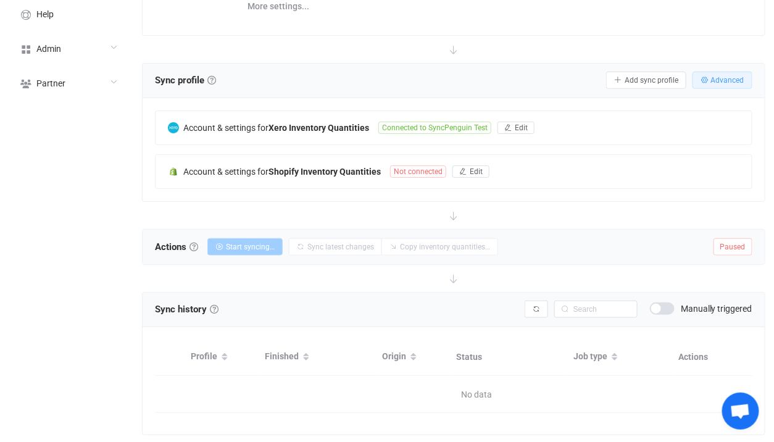
click at [708, 83] on button "Advanced" at bounding box center [722, 80] width 60 height 17
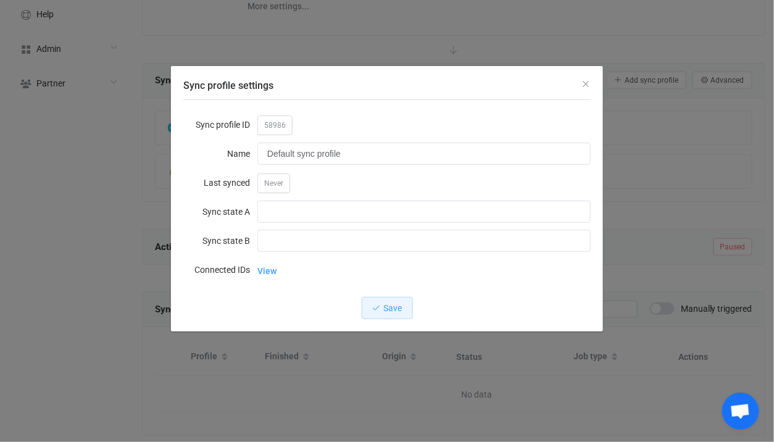
click at [274, 124] on span "58986" at bounding box center [274, 125] width 35 height 20
copy span "58986"
click at [86, 167] on div "Sync profile settings Sync profile ID 58986 Name Default sync profile Last sync…" at bounding box center [387, 221] width 774 height 442
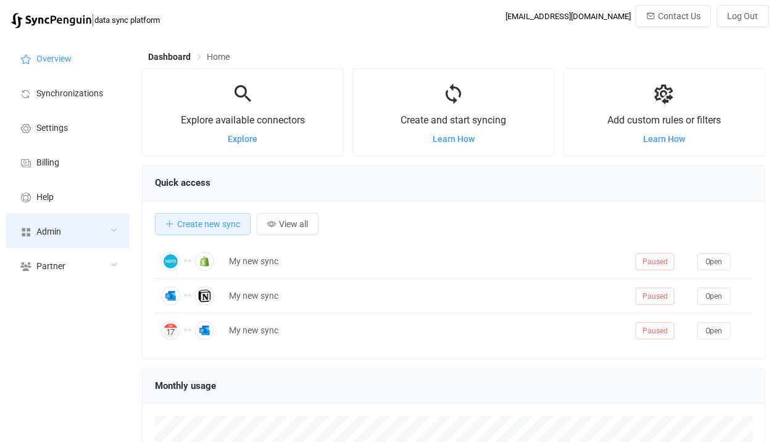
scroll to position [239, 623]
click at [91, 230] on div "Admin" at bounding box center [67, 231] width 123 height 35
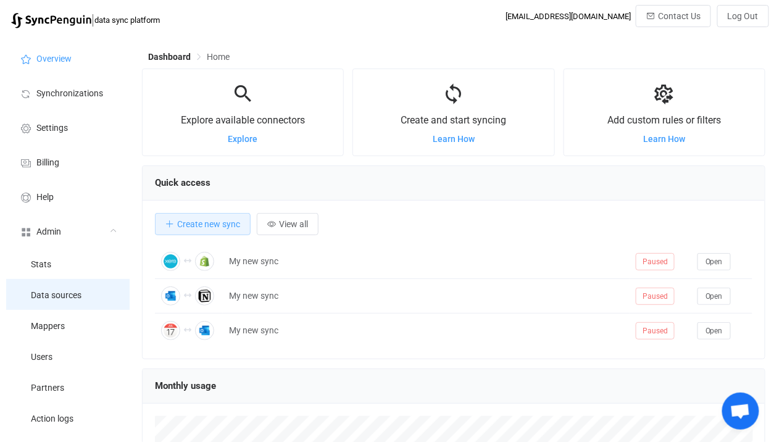
click at [78, 293] on span "Data sources" at bounding box center [56, 296] width 51 height 10
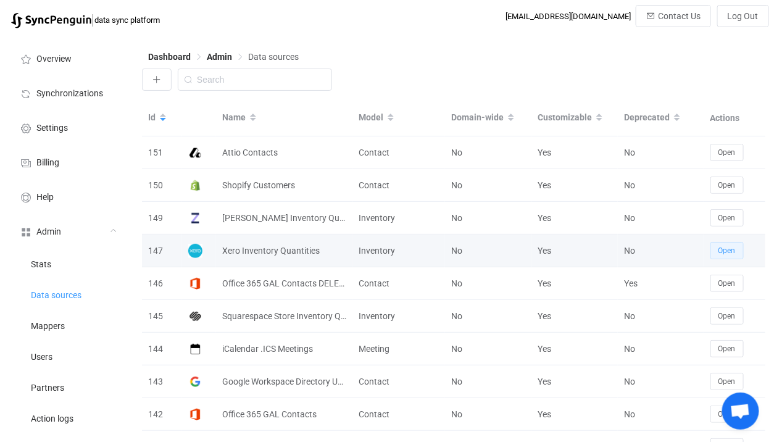
click at [719, 256] on button "Open" at bounding box center [726, 250] width 33 height 17
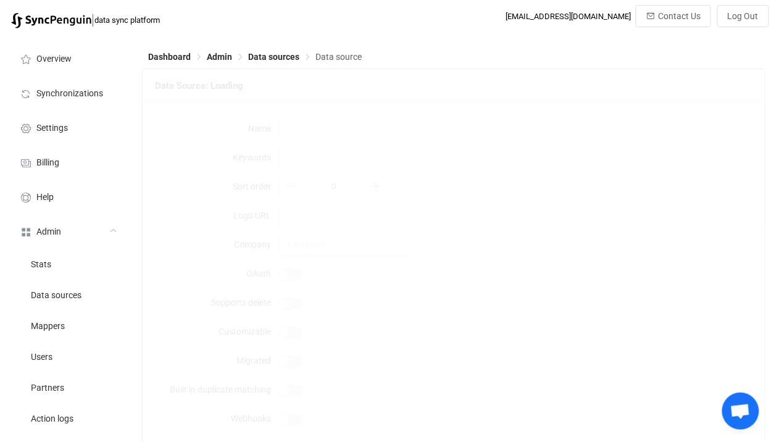
type input "Xero Inventory Quantities"
type input "[URL][DOMAIN_NAME]"
type input "36"
type input "10"
type textarea "Matches products by SKUs and keeps inventory levels in sync. Note that product …"
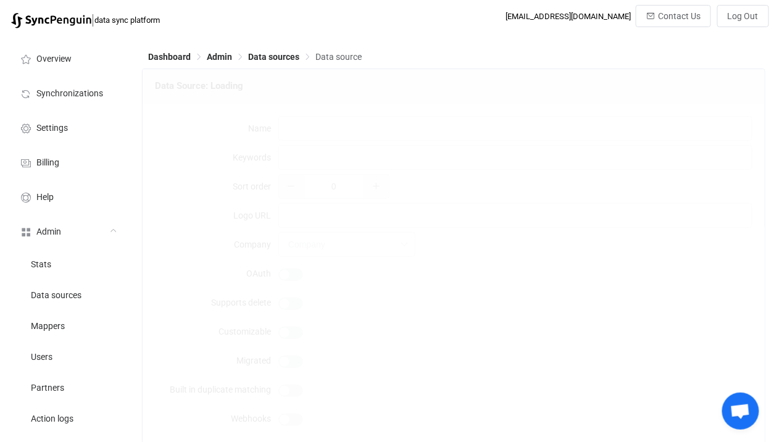
type input "Inventory"
type textarea "{ "type": "object", "additionalProperties": false, "required": [ "accessToken",…"
type textarea "To connect your Xero account just click the Connect button."
type input "Xero"
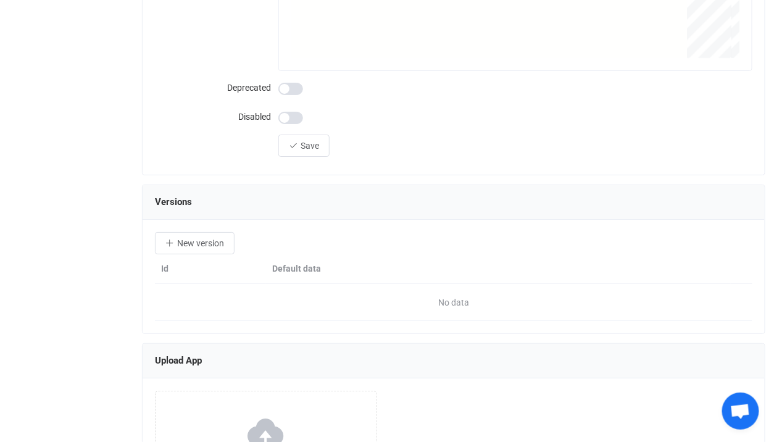
scroll to position [1480, 0]
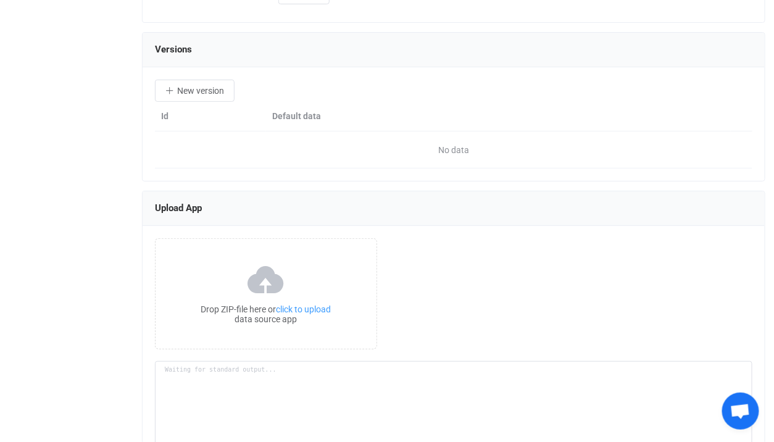
click at [278, 227] on div "Drop ZIP-file here or click to upload data source app" at bounding box center [454, 441] width 622 height 431
click at [284, 264] on icon at bounding box center [266, 279] width 41 height 31
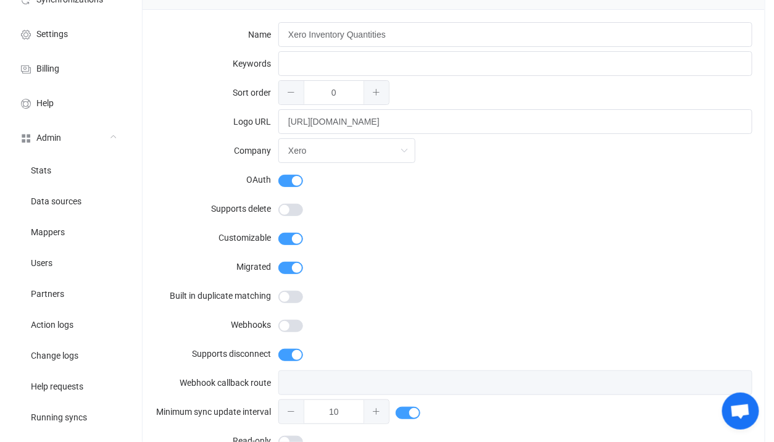
scroll to position [68, 0]
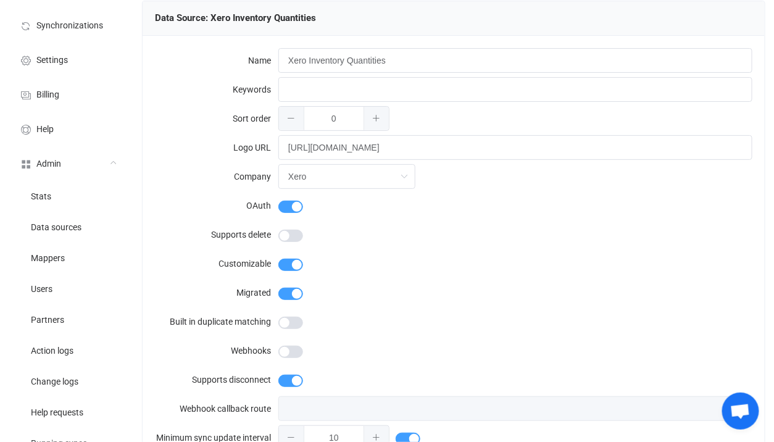
type textarea "Building resource app... /srv/www/syncpenguin-api/Env/Temp/f46ba0d5-8b7f-4b4a-9…"
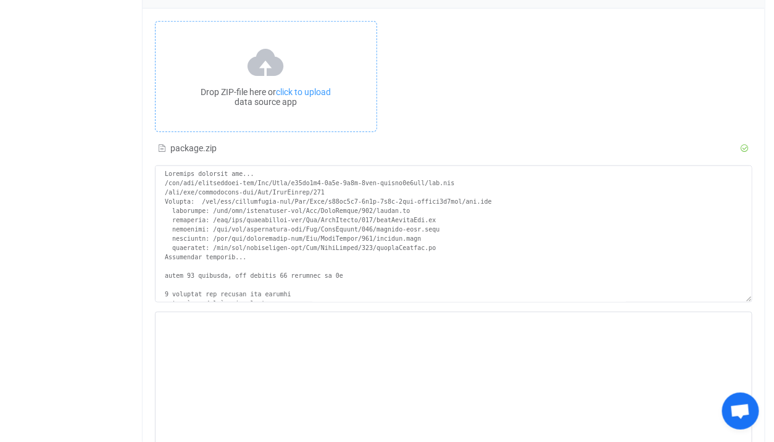
scroll to position [1756, 0]
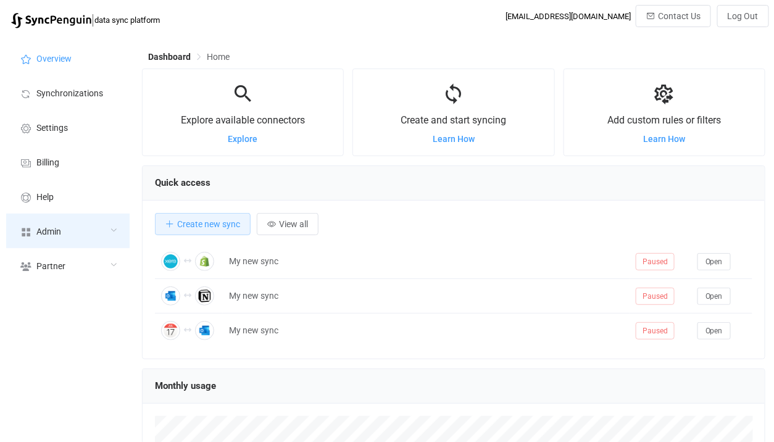
scroll to position [239, 623]
click at [69, 246] on div "Admin" at bounding box center [67, 231] width 123 height 35
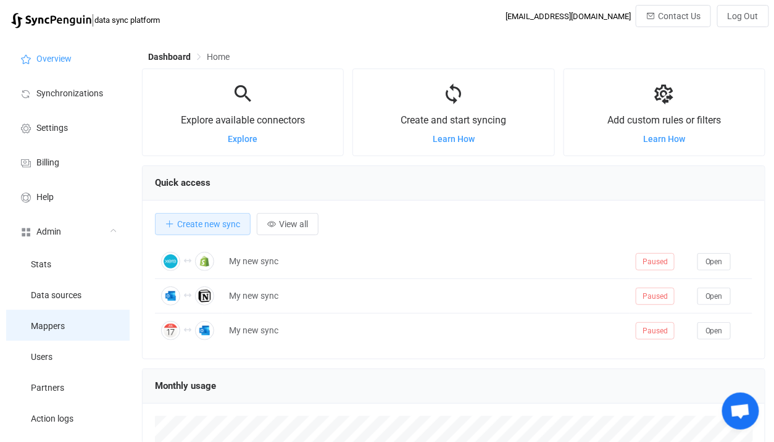
click at [48, 338] on li "Mappers" at bounding box center [67, 325] width 123 height 31
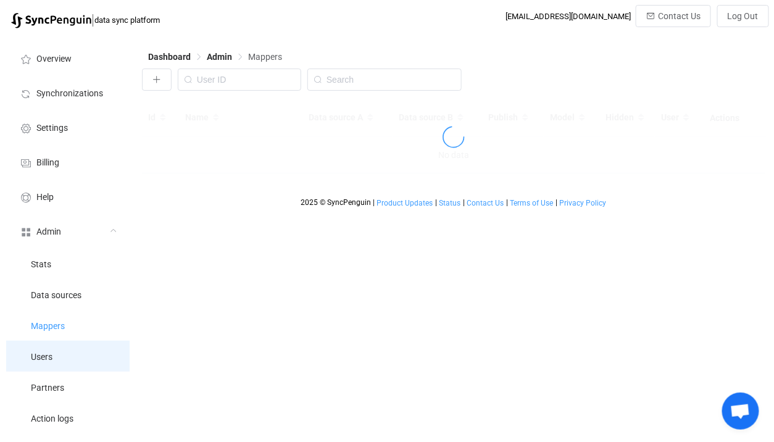
click at [55, 351] on li "Users" at bounding box center [67, 356] width 123 height 31
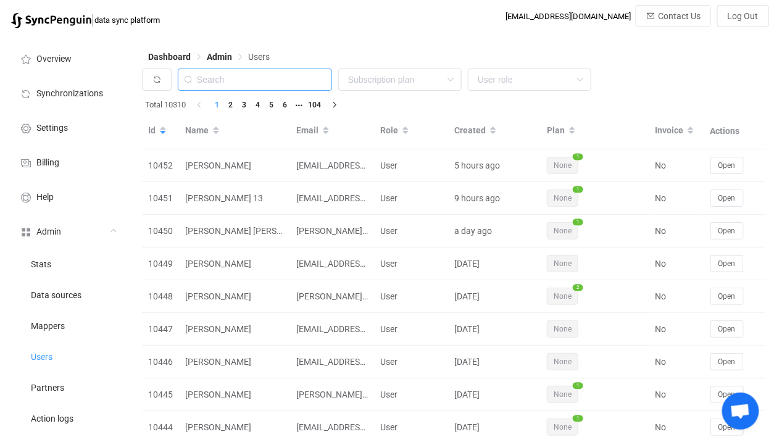
click at [267, 82] on input "text" at bounding box center [255, 80] width 154 height 22
paste input "paul.townsend@careerinnovation.com"
type input "paul.townsend@careerinnovation.com"
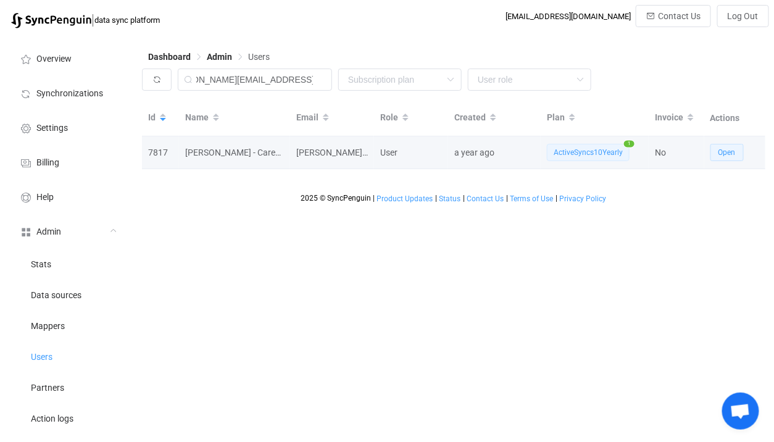
click at [729, 147] on button "Open" at bounding box center [726, 152] width 33 height 17
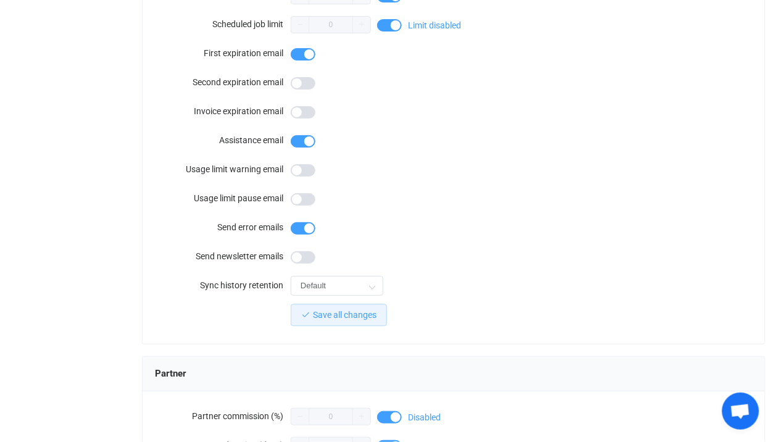
scroll to position [1118, 0]
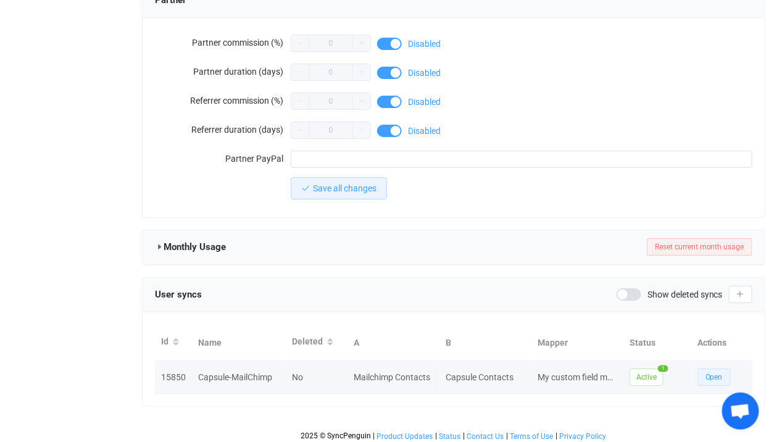
click at [706, 373] on span "Open" at bounding box center [713, 377] width 17 height 9
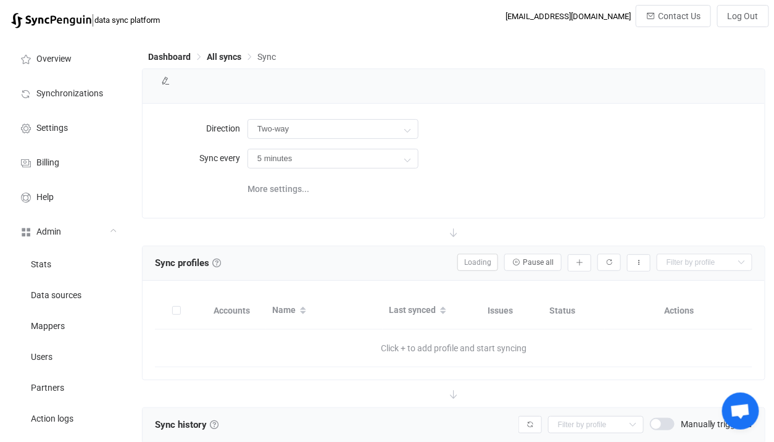
type input "10 minutes"
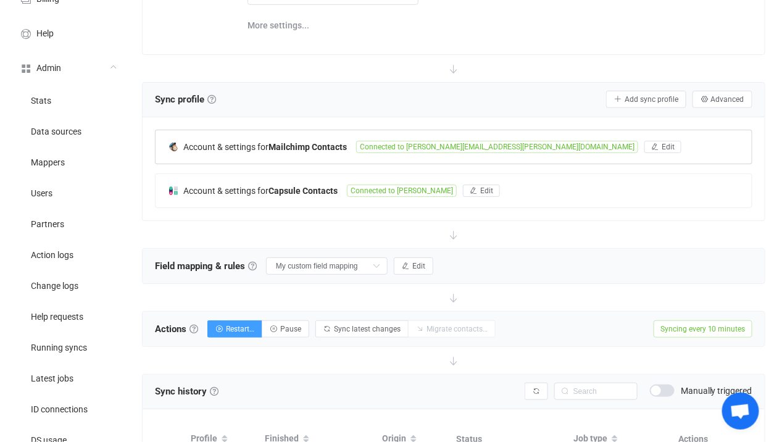
scroll to position [185, 0]
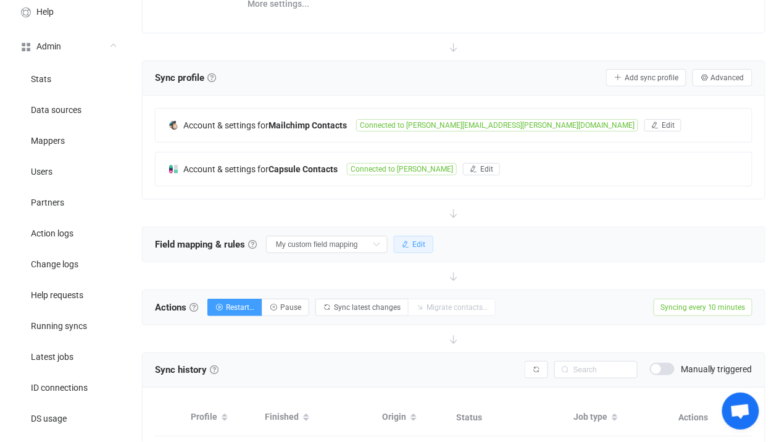
click at [402, 243] on icon "button" at bounding box center [405, 244] width 7 height 7
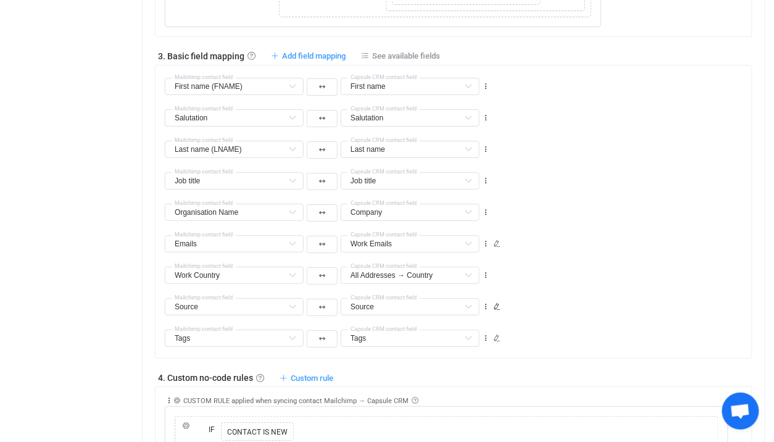
scroll to position [1302, 0]
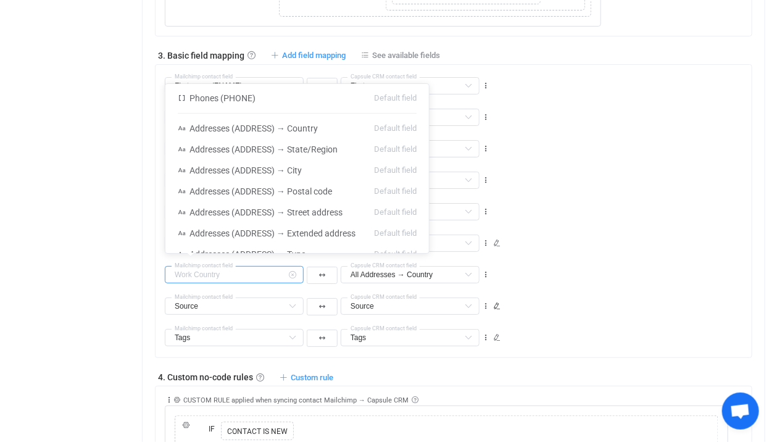
click at [227, 275] on input "text" at bounding box center [234, 274] width 139 height 17
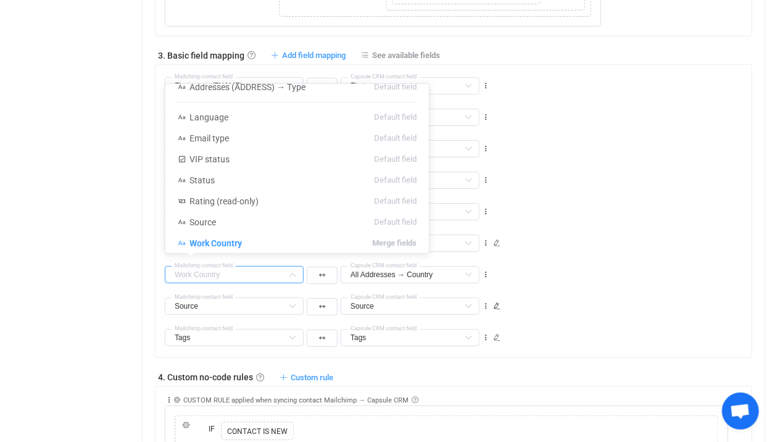
type input "Work Country"
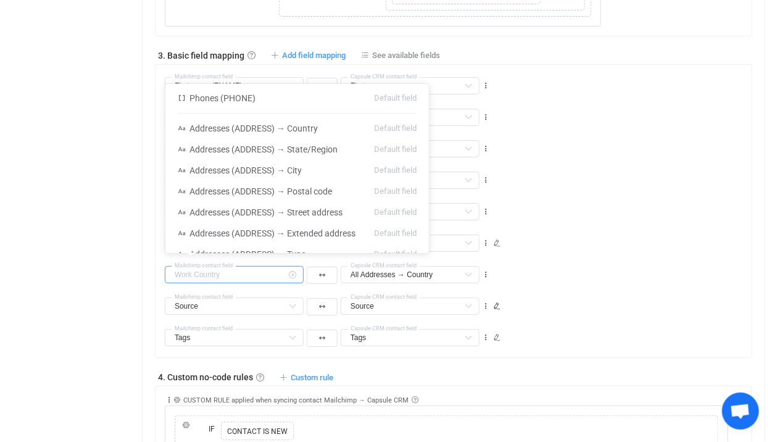
click at [257, 268] on input "text" at bounding box center [234, 274] width 139 height 17
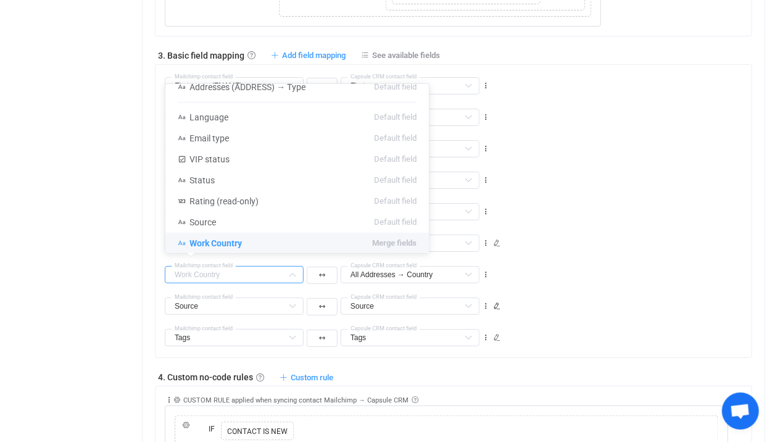
click at [568, 254] on div "Mailchimp contact field All Addresses → Country Description Default field Title…" at bounding box center [458, 269] width 587 height 31
type input "Work Country"
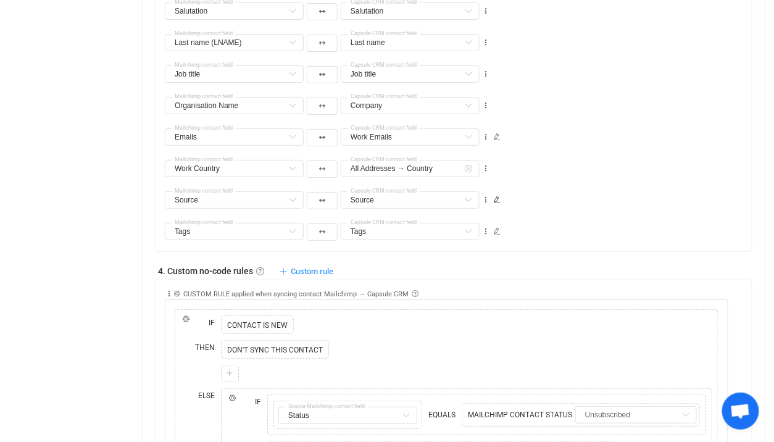
scroll to position [1392, 0]
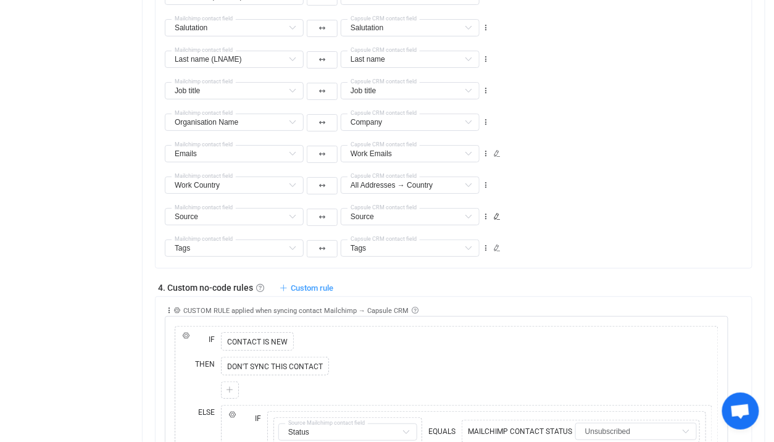
click at [239, 189] on div "Work Country Mailchimp contact field All Addresses → Country Description Defaul…" at bounding box center [327, 184] width 328 height 22
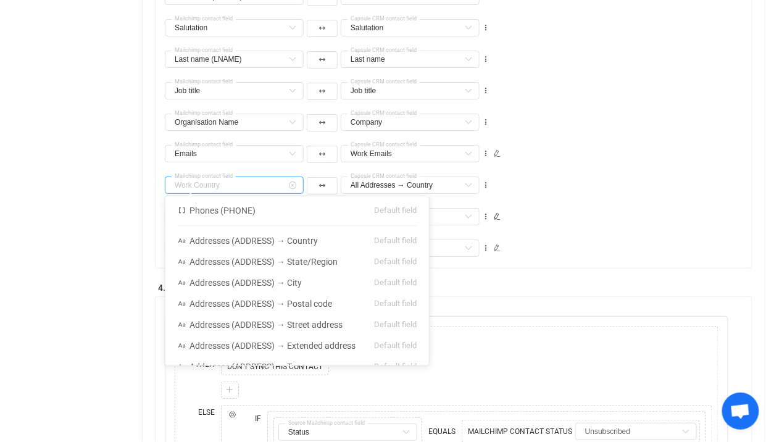
click at [239, 183] on input "text" at bounding box center [234, 185] width 139 height 17
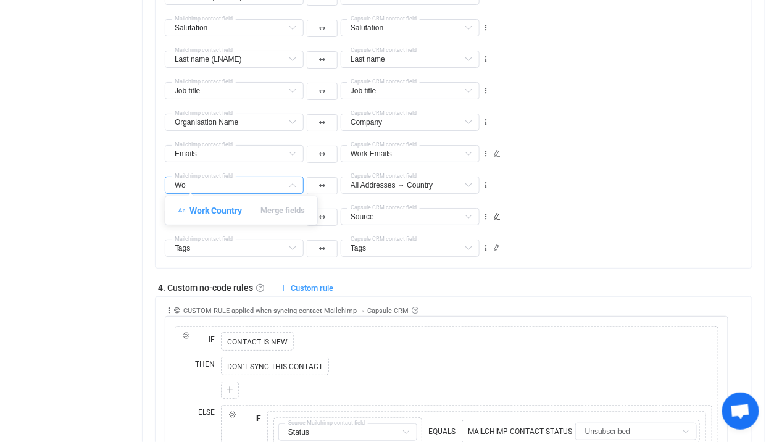
scroll to position [0, 0]
click at [560, 180] on div "Work Mailchimp contact field All Addresses → Country Description Default field …" at bounding box center [458, 179] width 587 height 31
type input "Work Country"
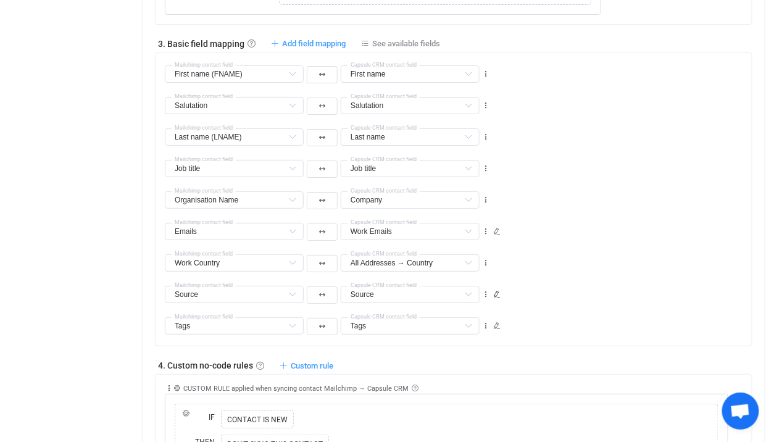
scroll to position [1301, 0]
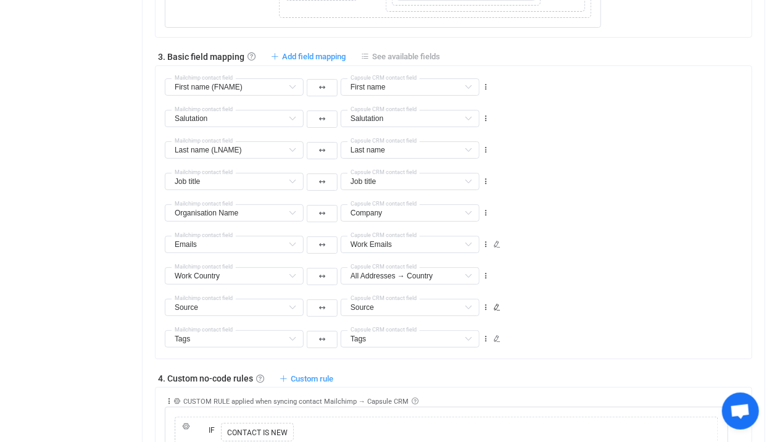
click at [374, 52] on span "See available fields" at bounding box center [406, 56] width 68 height 9
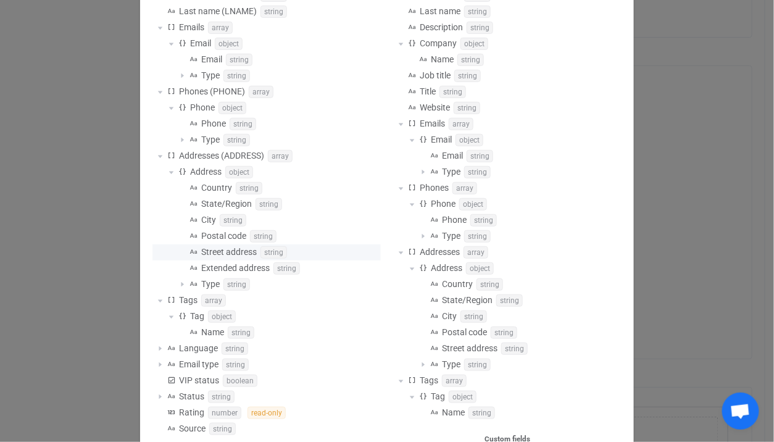
scroll to position [172, 0]
click at [128, 270] on div "Available fields Mailchimp First name (FNAME) string Last name (LNAME) string E…" at bounding box center [387, 221] width 774 height 442
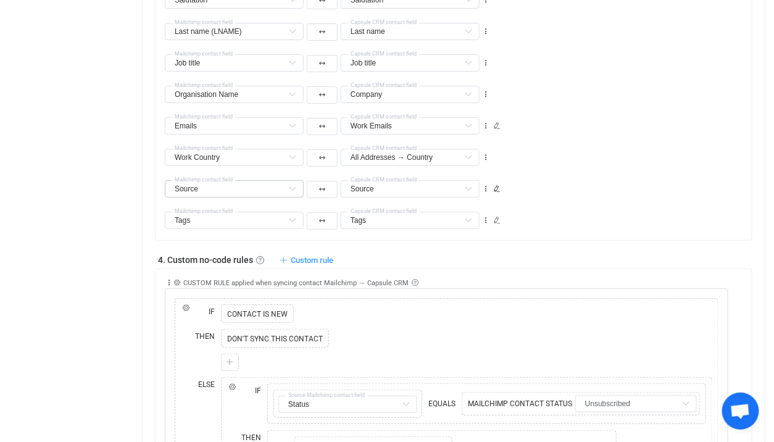
scroll to position [1417, 0]
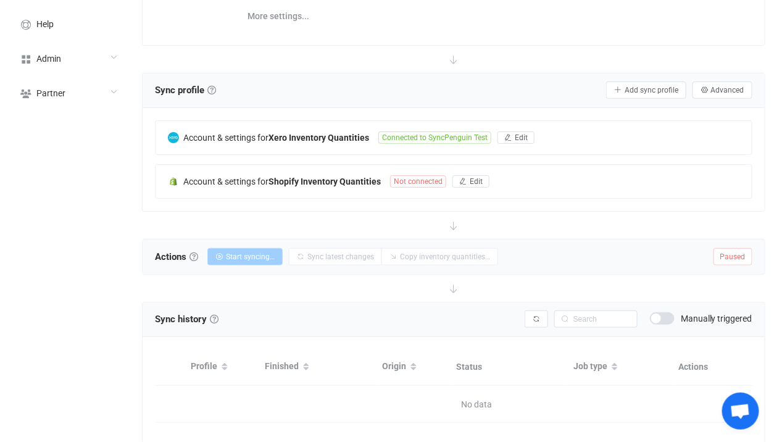
scroll to position [173, 0]
